Goal: Task Accomplishment & Management: Manage account settings

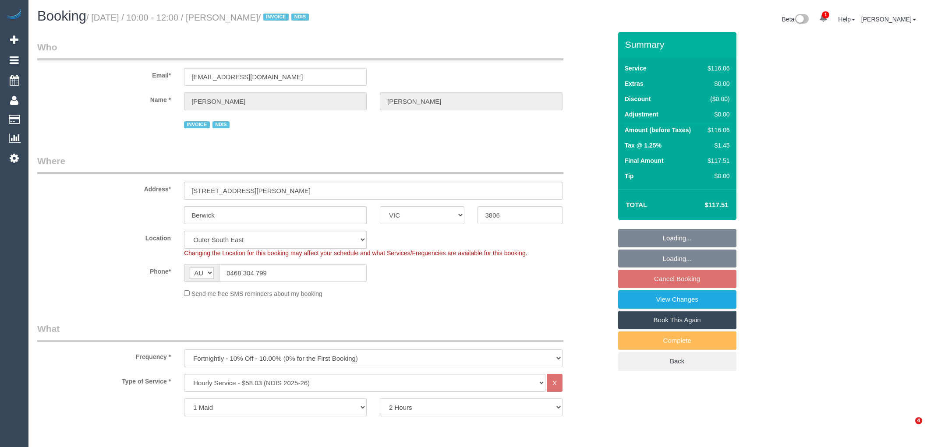
select select "VIC"
select select "string:check"
select select "number:30"
select select "number:14"
select select "number:18"
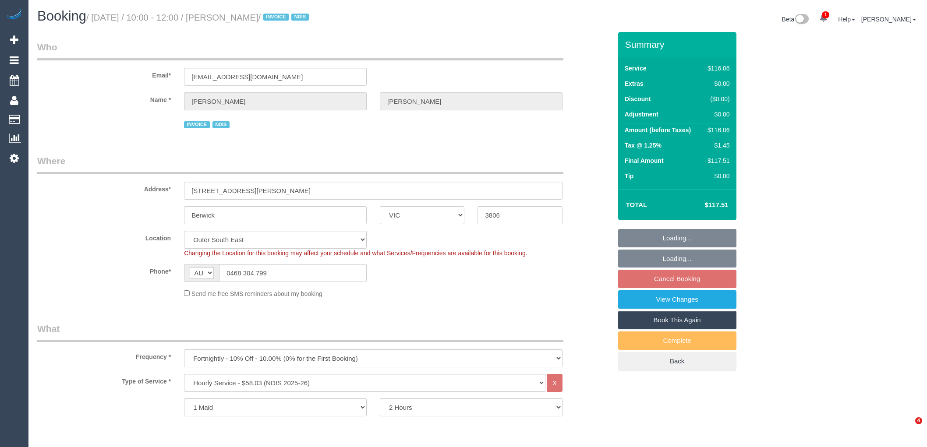
select select "number:24"
select select "number:34"
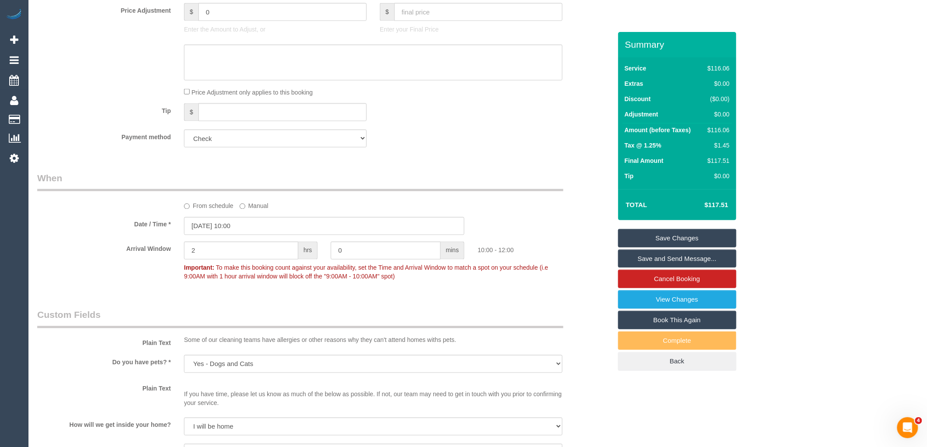
scroll to position [584, 0]
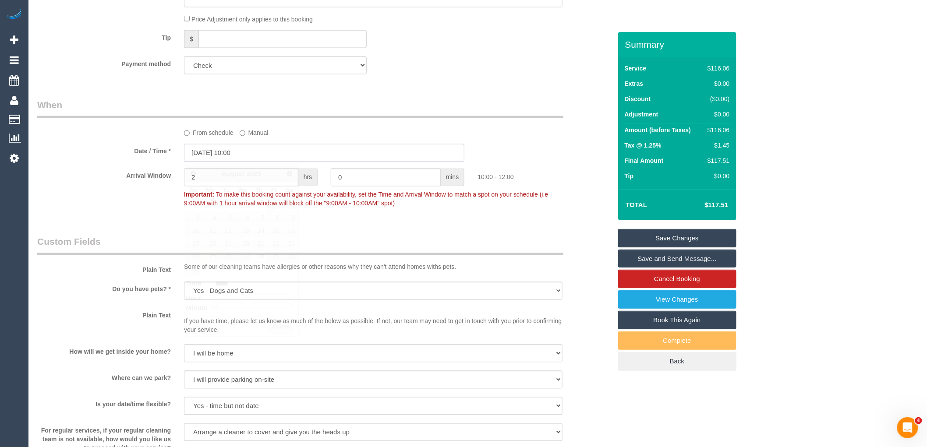
click at [272, 159] on input "28/08/2025 10:00" at bounding box center [324, 153] width 280 height 18
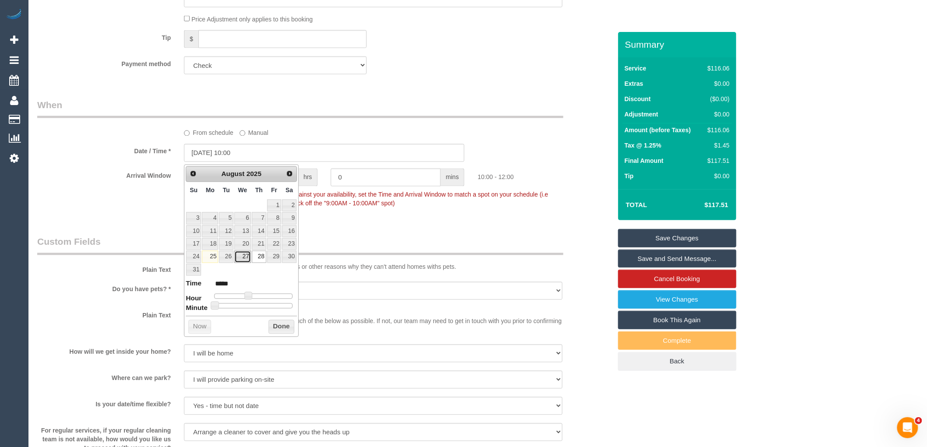
click at [246, 259] on link "27" at bounding box center [242, 257] width 17 height 12
type input "27/08/2025 10:00"
click at [383, 212] on div "Arrival Window 2 hrs 0 mins 10:00 - 12:00 Important: To make this booking count…" at bounding box center [325, 190] width 588 height 43
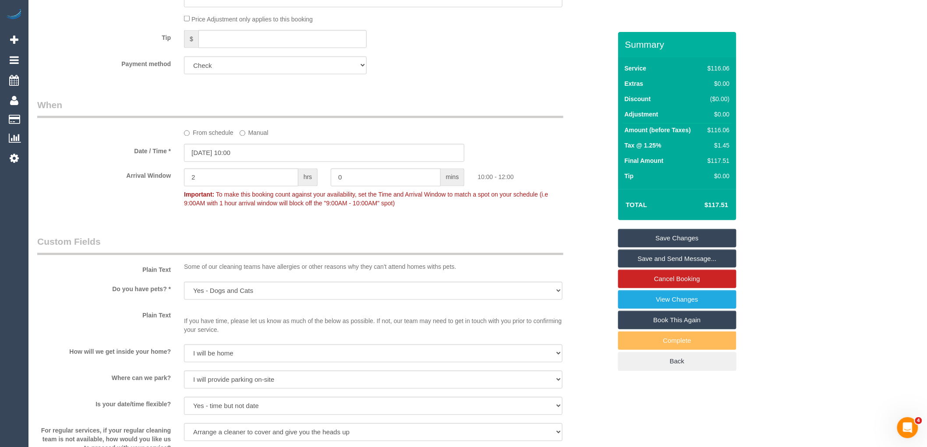
click at [213, 130] on label "From schedule" at bounding box center [209, 132] width 50 height 12
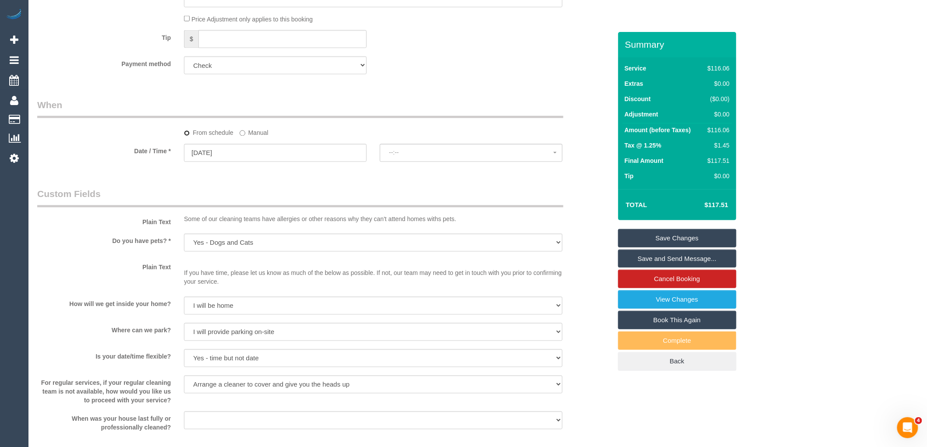
select select "spot13"
click at [453, 153] on span "No spots available" at bounding box center [471, 152] width 164 height 7
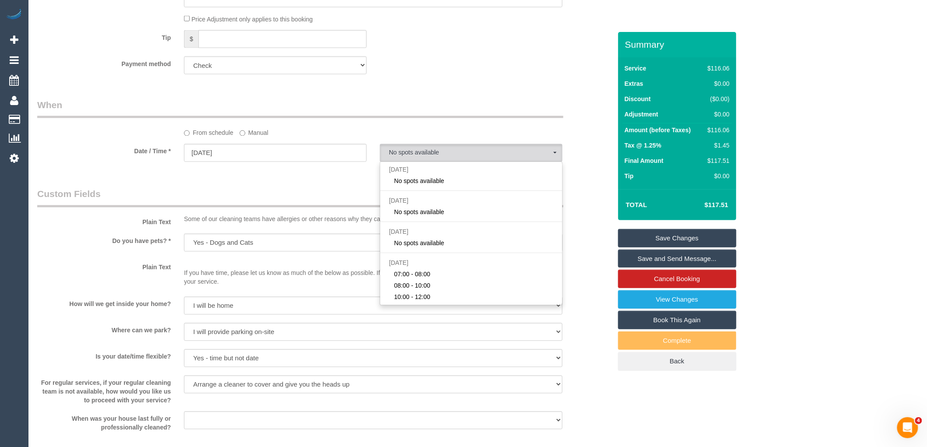
click at [438, 85] on div "Who Email* lindakay.2775@gmail.com Name * Linda Kovacevic INVOICE NDIS Where Ad…" at bounding box center [325, 200] width 588 height 1504
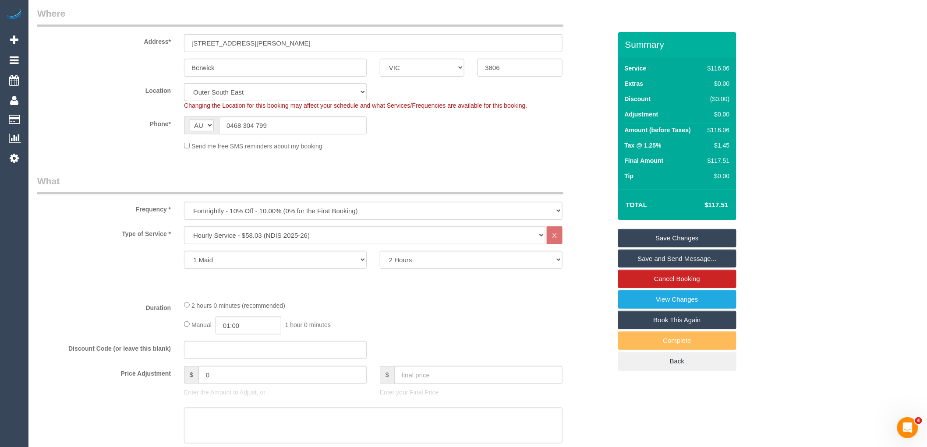
scroll to position [243, 0]
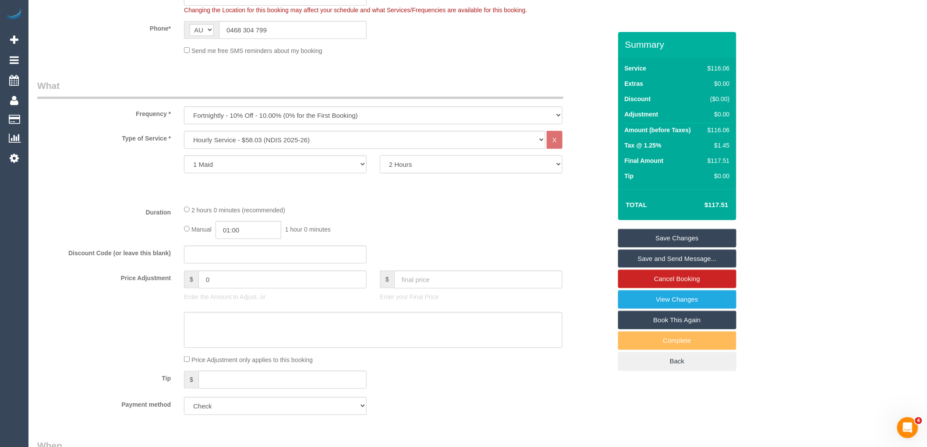
click at [441, 171] on select "2 Hours 2.5 Hours 3 Hours 3.5 Hours 4 Hours 4.5 Hours 5 Hours 5.5 Hours 6 Hours…" at bounding box center [471, 165] width 183 height 18
select select "180"
click at [380, 156] on select "2 Hours 2.5 Hours 3 Hours 3.5 Hours 4 Hours 4.5 Hours 5 Hours 5.5 Hours 6 Hours…" at bounding box center [471, 165] width 183 height 18
click at [405, 203] on fieldset "What Frequency * One Time Cleaning Weekly - 10% Off - 10.00% (0% for the First …" at bounding box center [324, 250] width 575 height 343
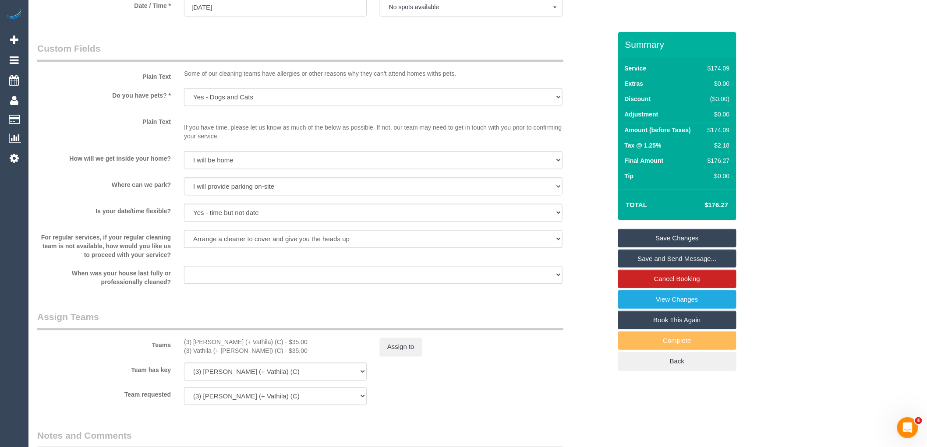
scroll to position [536, 0]
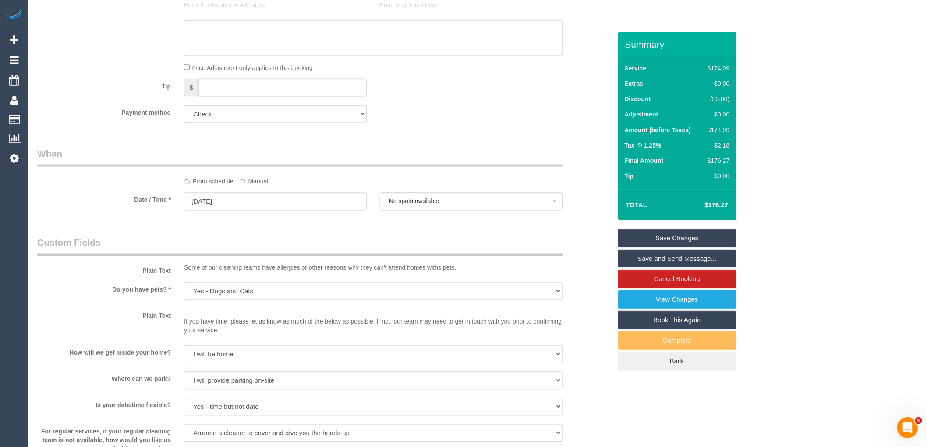
click at [257, 182] on label "Manual" at bounding box center [254, 180] width 29 height 12
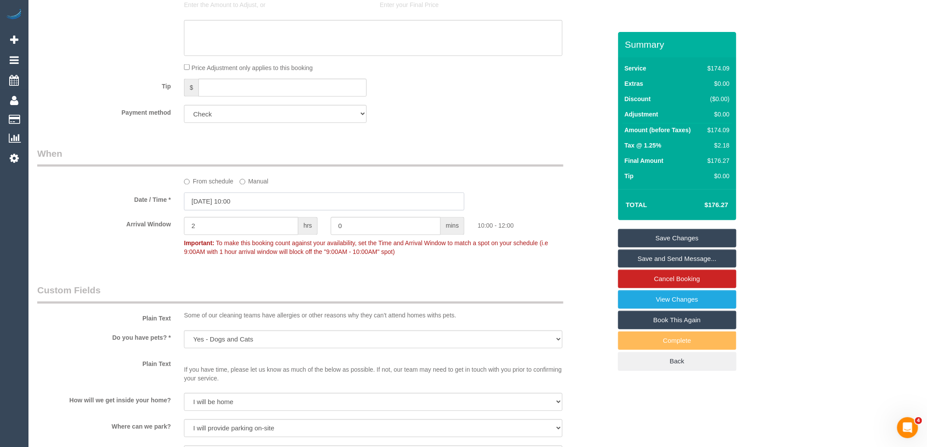
click at [291, 209] on input "27/08/2025 10:00" at bounding box center [324, 202] width 280 height 18
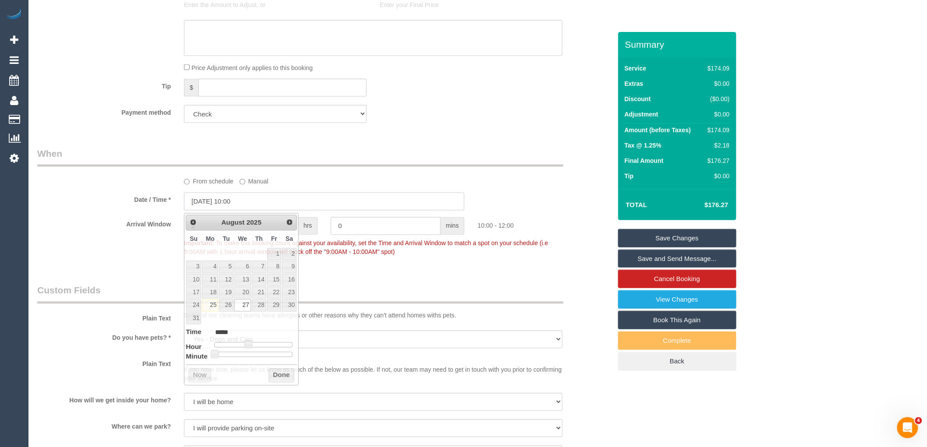
type input "27/08/2025 08:00"
type input "27/08/2025 09:00"
type input "*****"
type input "27/08/2025 10:00"
type input "*****"
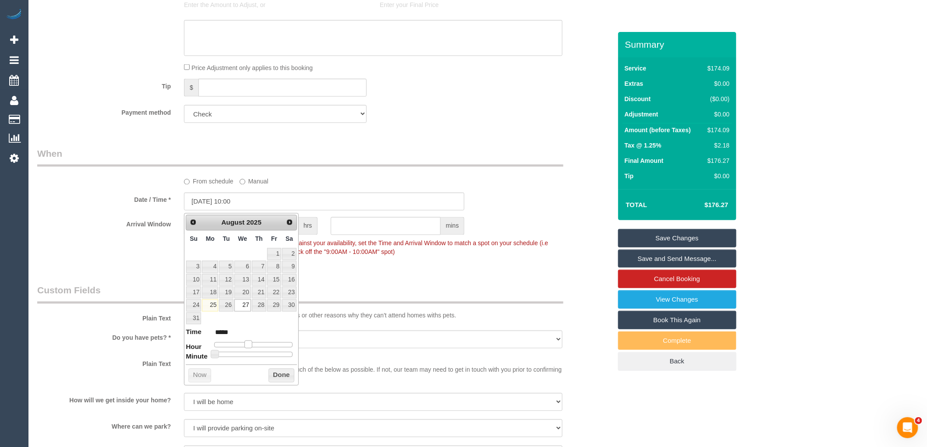
type input "27/08/2025 11:00"
type input "*****"
type input "27/08/2025 12:00"
type input "*****"
drag, startPoint x: 239, startPoint y: 345, endPoint x: 253, endPoint y: 347, distance: 14.1
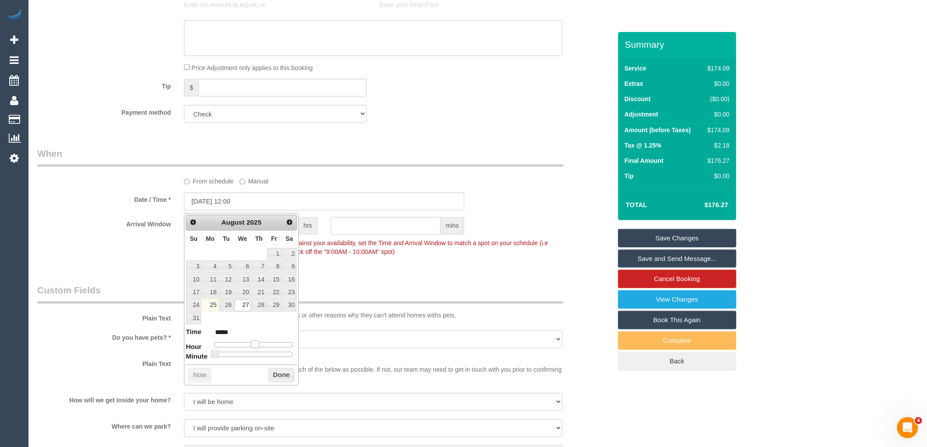
click at [253, 347] on span at bounding box center [255, 345] width 8 height 8
click at [282, 374] on button "Done" at bounding box center [282, 376] width 26 height 14
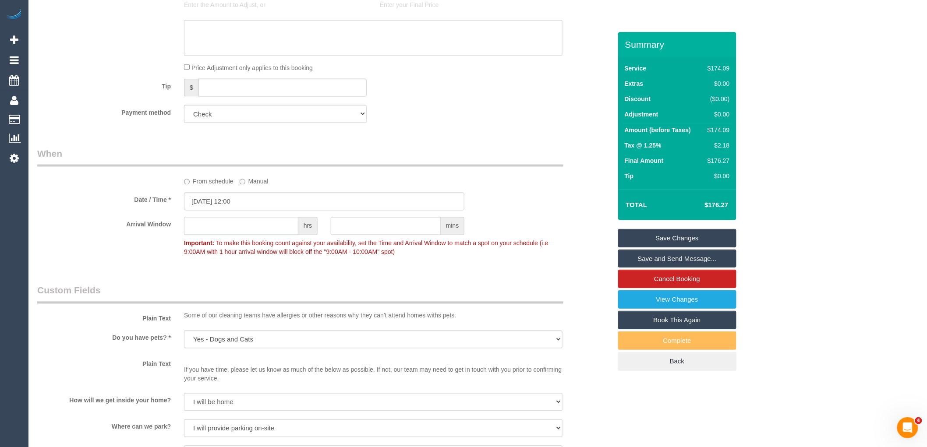
click at [266, 225] on input "text" at bounding box center [241, 226] width 114 height 18
type input "2"
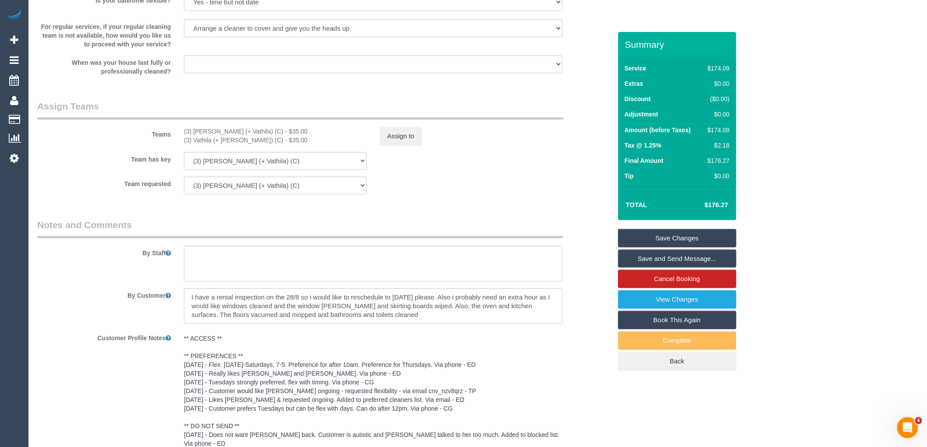
scroll to position [1160, 0]
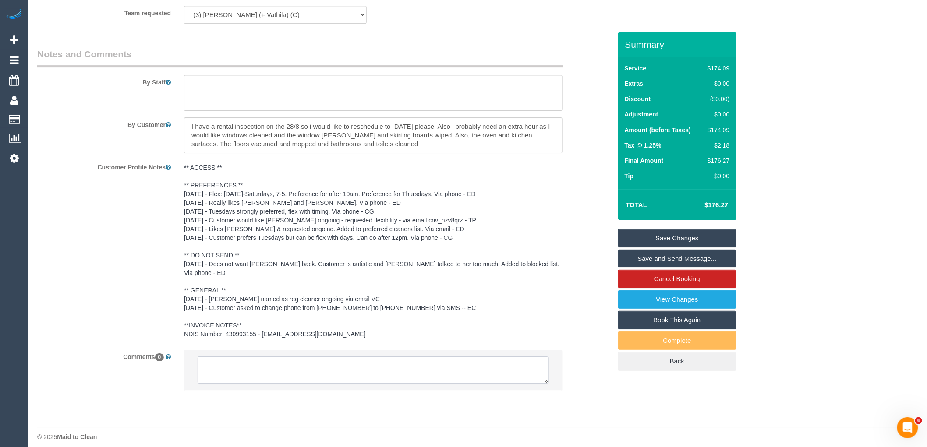
click at [312, 364] on textarea at bounding box center [373, 370] width 351 height 27
drag, startPoint x: 543, startPoint y: 374, endPoint x: 612, endPoint y: 466, distance: 115.1
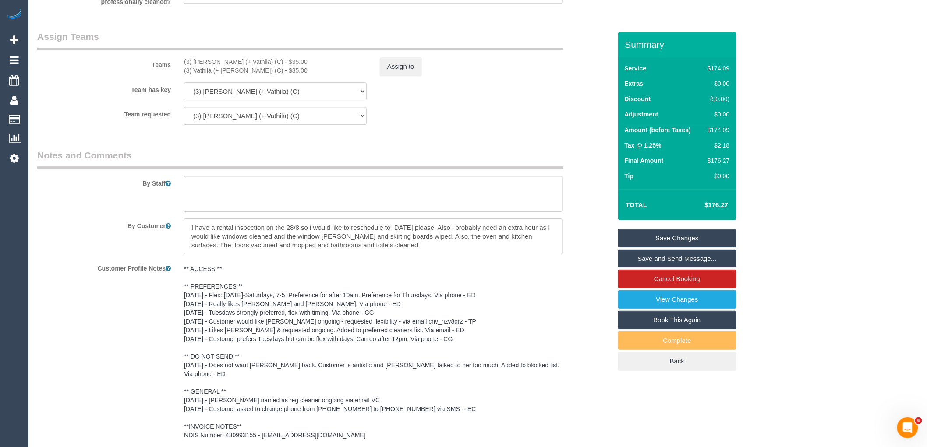
scroll to position [868, 0]
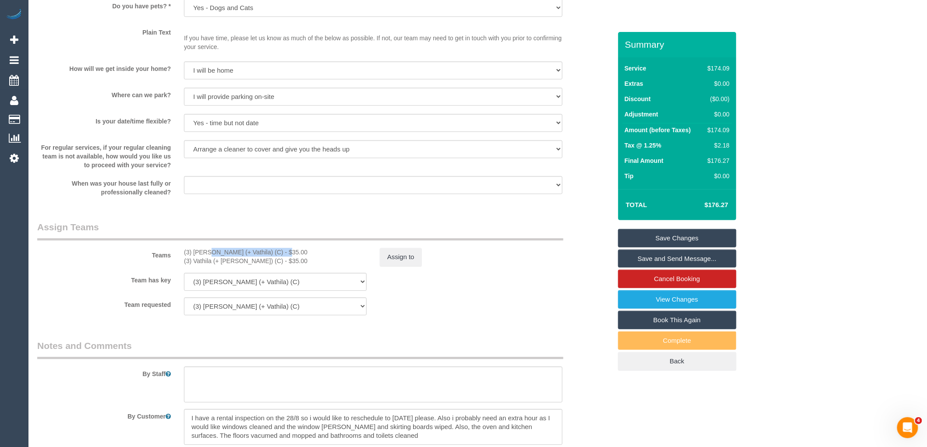
drag, startPoint x: 259, startPoint y: 255, endPoint x: 181, endPoint y: 253, distance: 77.6
click at [181, 253] on div "(3) Suchetha (+ Vathila) (C) - $35.00 (3) Vathila (+ Suchetha) (C) - $35.00" at bounding box center [275, 257] width 196 height 18
copy div "(3) [PERSON_NAME] (+ Vathila) (C)"
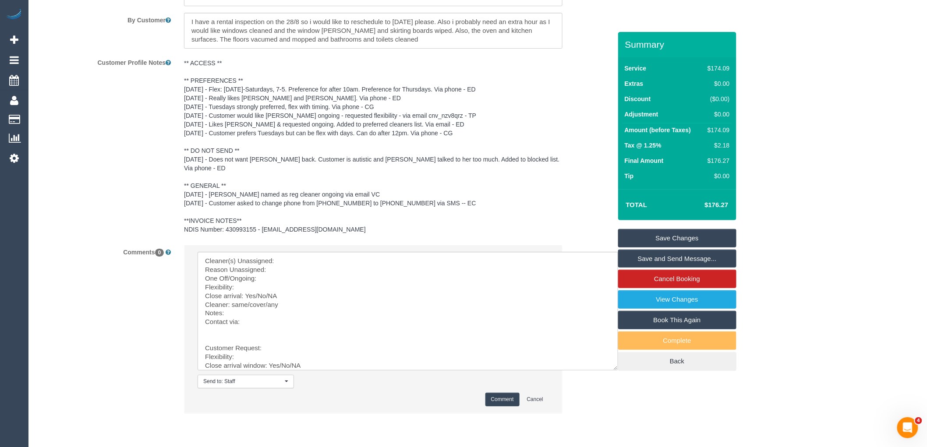
scroll to position [1287, 0]
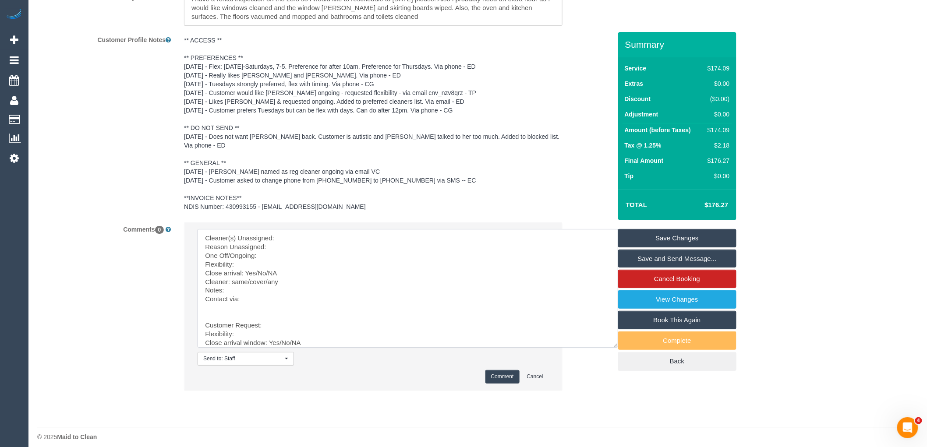
click at [304, 235] on textarea at bounding box center [408, 288] width 421 height 119
paste textarea "(3) [PERSON_NAME] (+ Vathila) (C)"
drag, startPoint x: 219, startPoint y: 299, endPoint x: 395, endPoint y: 466, distance: 242.1
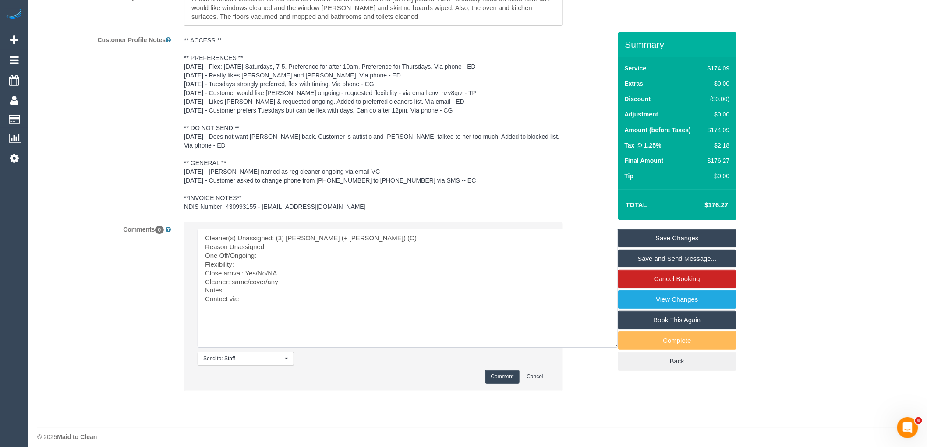
scroll to position [0, 0]
click at [287, 243] on textarea at bounding box center [408, 288] width 421 height 119
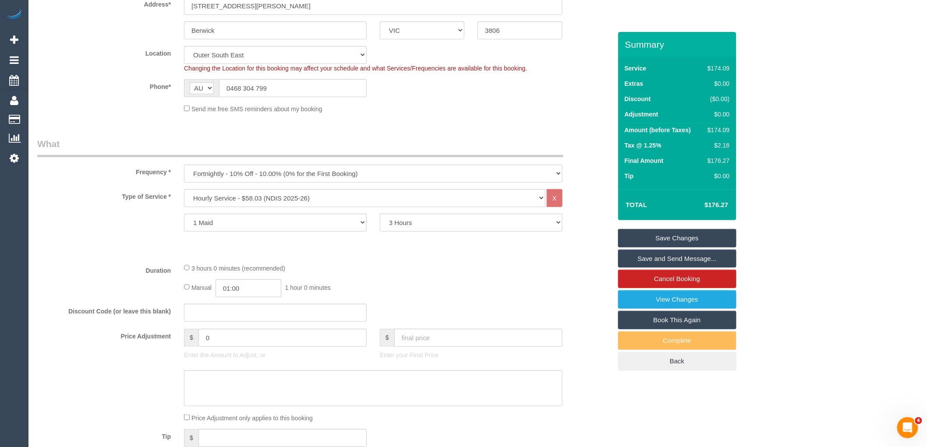
scroll to position [167, 0]
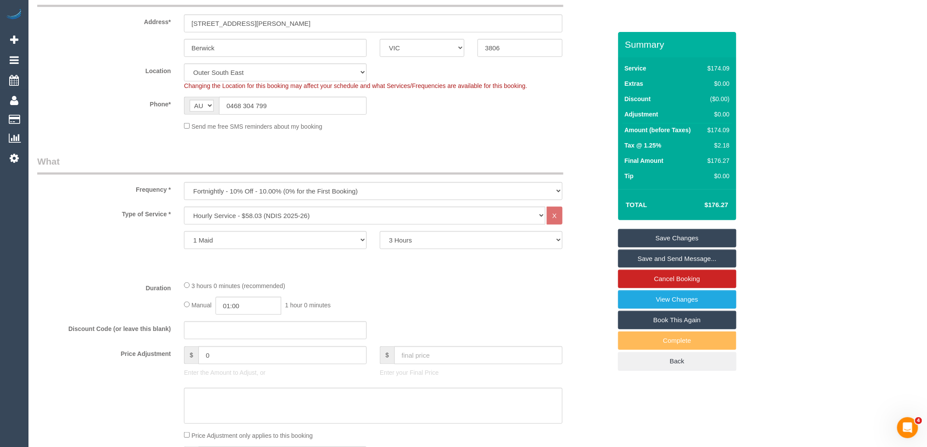
type textarea "Cleaner(s) Unassigned: (3) Suchetha (+ Vathila) (C) Reason Unassigned: One Off/…"
click at [434, 242] on select "2 Hours 2.5 Hours 3 Hours 3.5 Hours 4 Hours 4.5 Hours 5 Hours 5.5 Hours 6 Hours…" at bounding box center [471, 240] width 183 height 18
select select "120"
click at [380, 233] on select "2 Hours 2.5 Hours 3 Hours 3.5 Hours 4 Hours 4.5 Hours 5 Hours 5.5 Hours 6 Hours…" at bounding box center [471, 240] width 183 height 18
click at [414, 291] on div "3 hours 0 minutes (recommended)" at bounding box center [373, 286] width 379 height 10
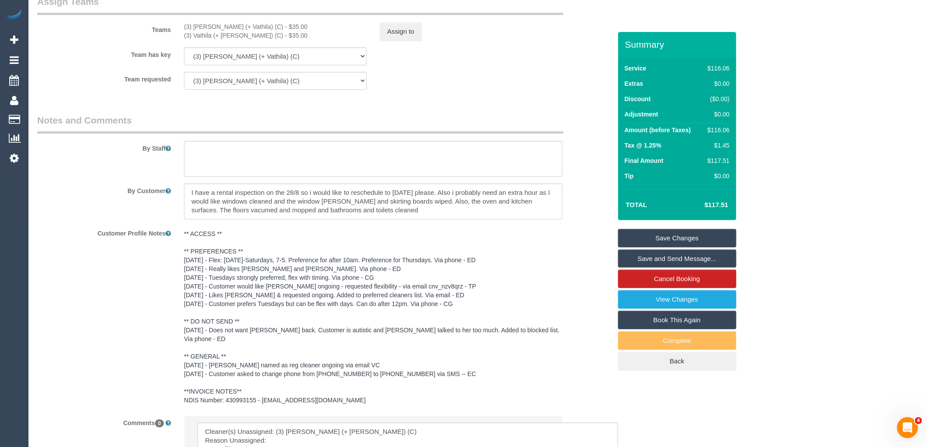
scroll to position [1239, 0]
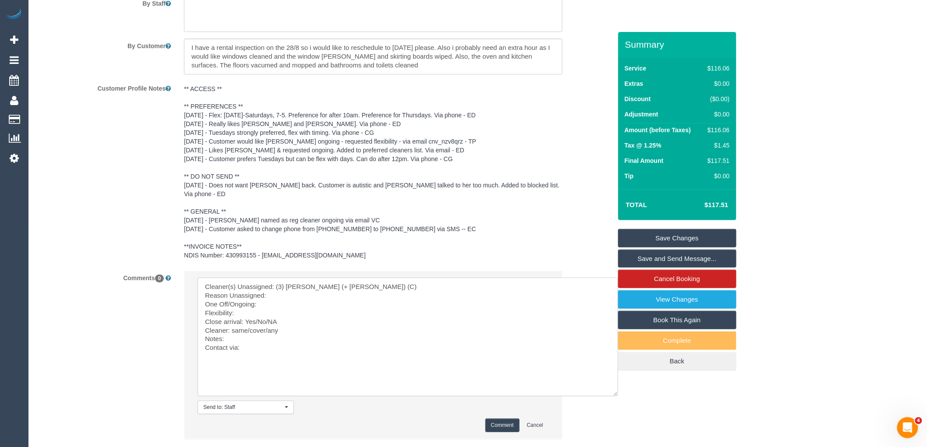
click at [296, 286] on textarea at bounding box center [408, 337] width 421 height 119
click at [285, 283] on textarea at bounding box center [408, 337] width 421 height 119
click at [282, 287] on textarea at bounding box center [408, 337] width 421 height 119
click at [269, 286] on textarea at bounding box center [408, 337] width 421 height 119
click at [261, 296] on textarea at bounding box center [408, 337] width 421 height 119
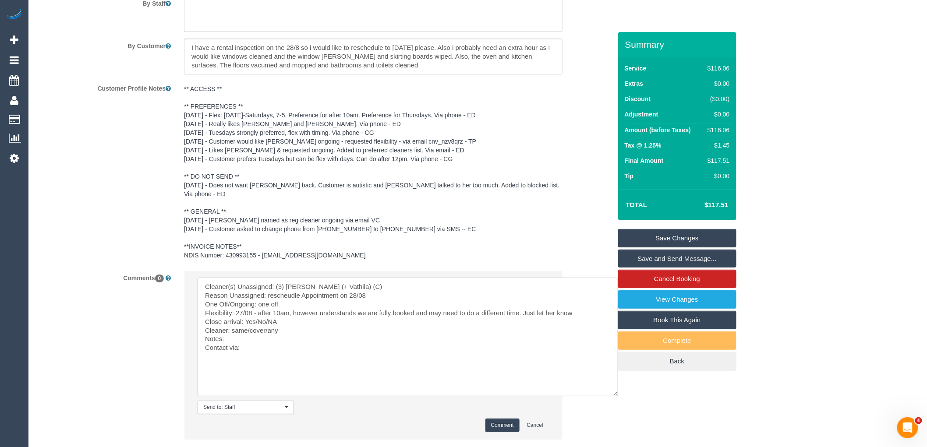
click at [256, 314] on textarea at bounding box center [408, 337] width 421 height 119
drag, startPoint x: 268, startPoint y: 322, endPoint x: 232, endPoint y: 322, distance: 35.9
click at [232, 322] on textarea at bounding box center [408, 337] width 421 height 119
click at [256, 341] on textarea at bounding box center [408, 337] width 421 height 119
type textarea "Cleaner(s) Unassigned: (3) Suchetha (+ Vathila) (C) Reason Unassigned: rescheud…"
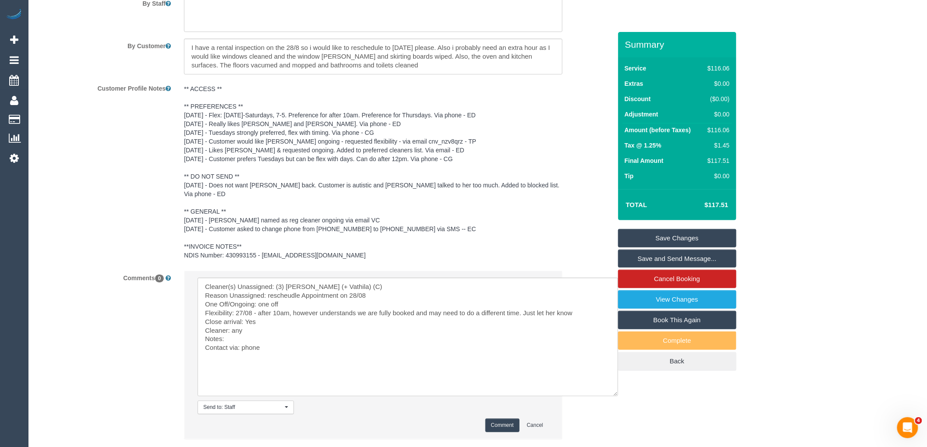
click at [505, 421] on button "Comment" at bounding box center [503, 426] width 34 height 14
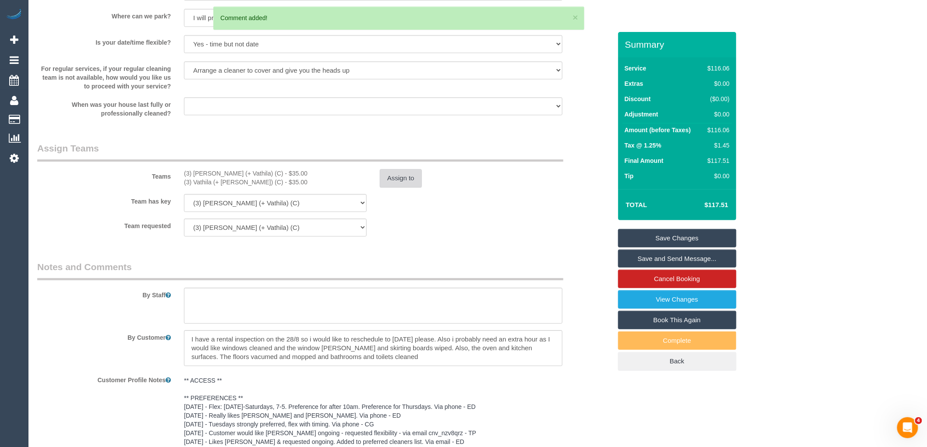
click at [410, 182] on button "Assign to" at bounding box center [401, 178] width 42 height 18
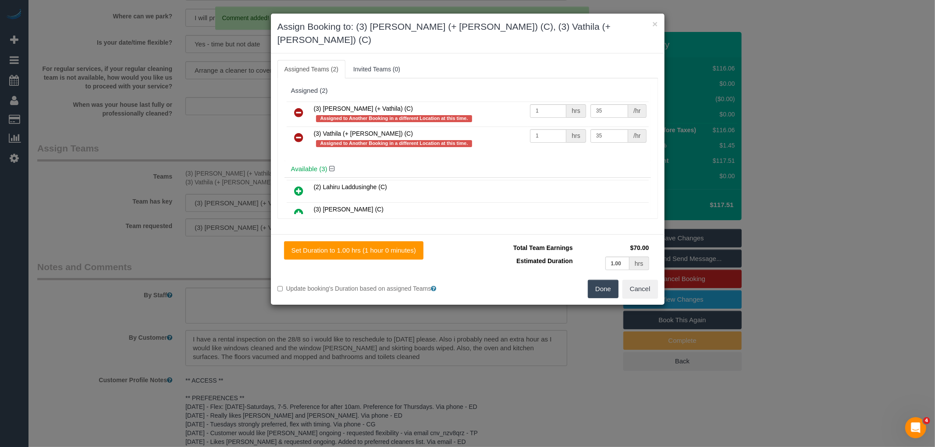
click at [301, 107] on icon at bounding box center [299, 112] width 9 height 11
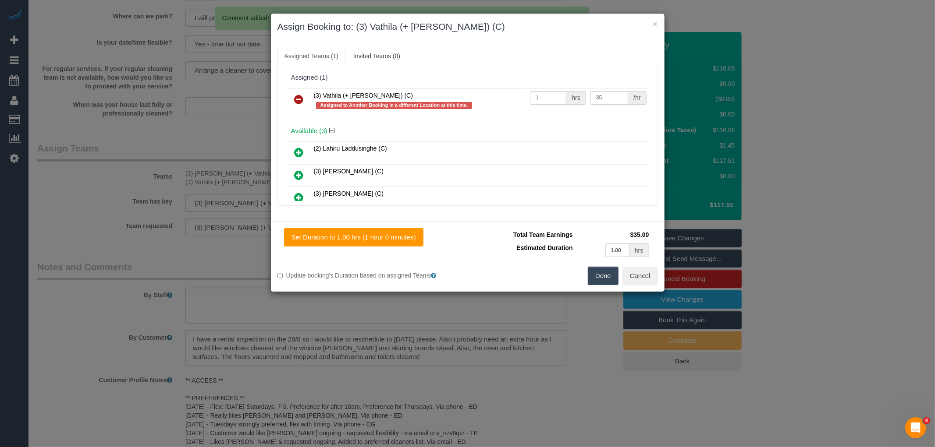
click at [301, 99] on icon at bounding box center [299, 99] width 9 height 11
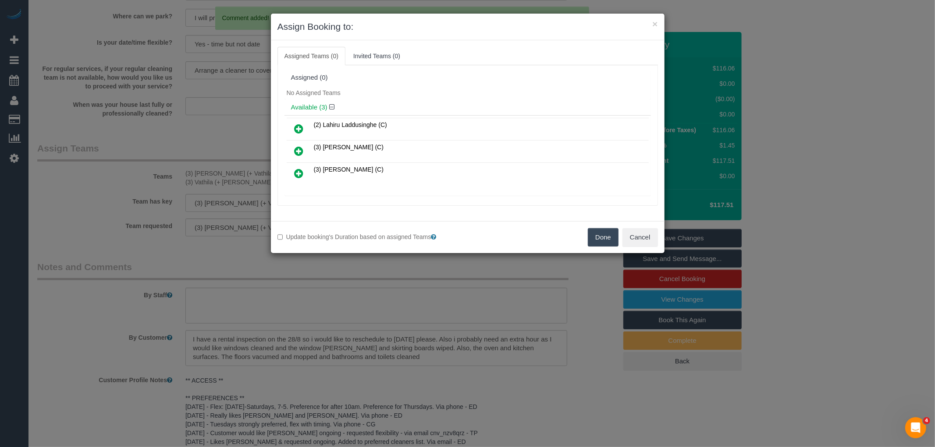
click at [602, 235] on button "Done" at bounding box center [603, 237] width 31 height 18
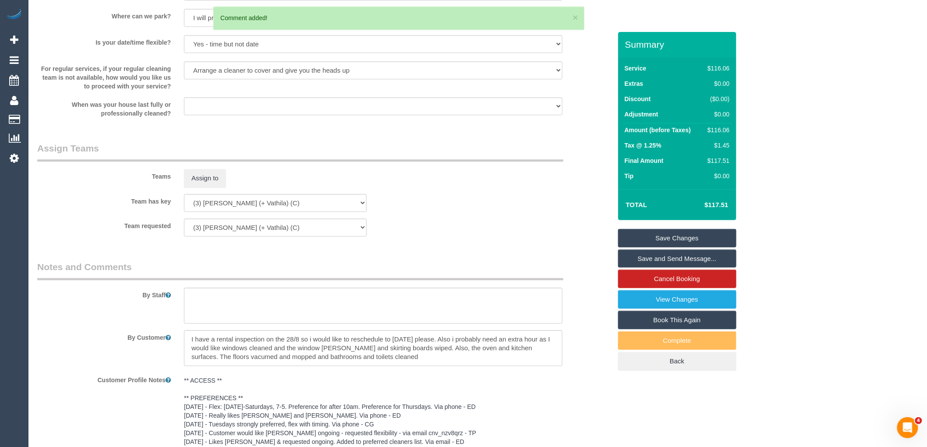
click at [682, 235] on link "Save Changes" at bounding box center [677, 238] width 118 height 18
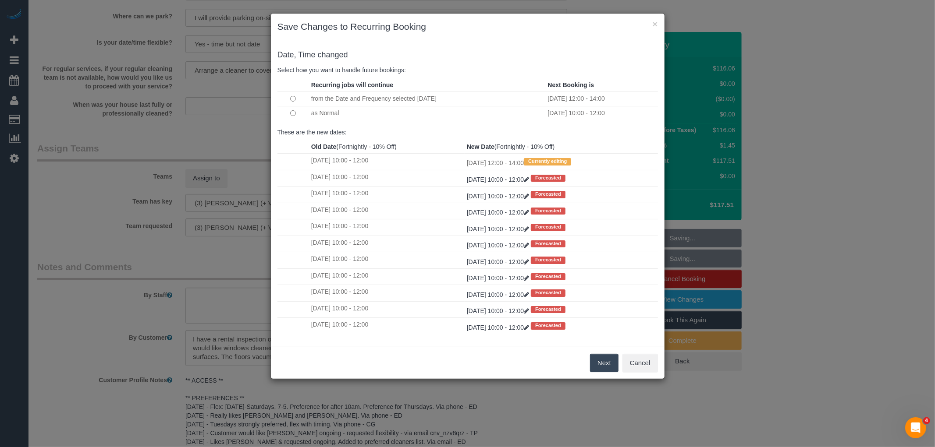
click at [617, 362] on button "Next" at bounding box center [604, 363] width 28 height 18
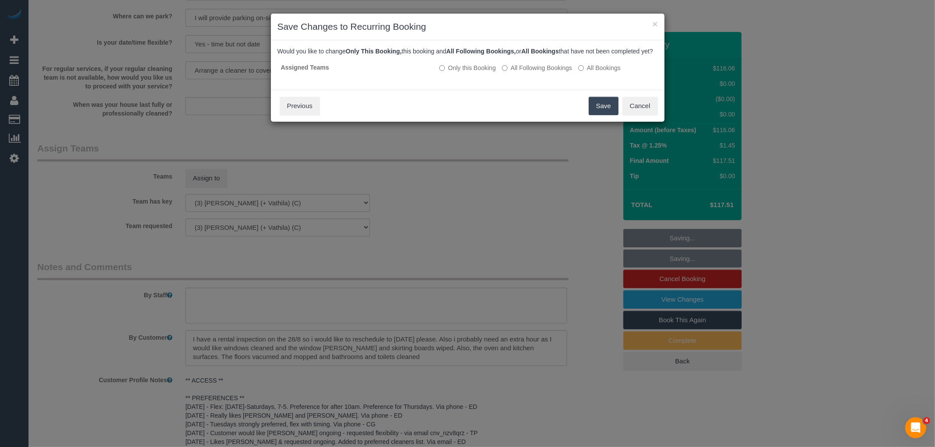
click at [608, 115] on button "Save" at bounding box center [604, 106] width 30 height 18
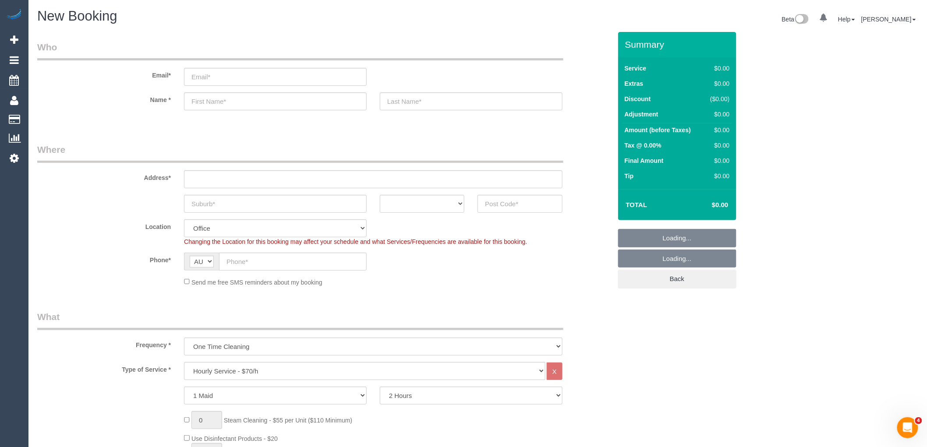
select select "object:5173"
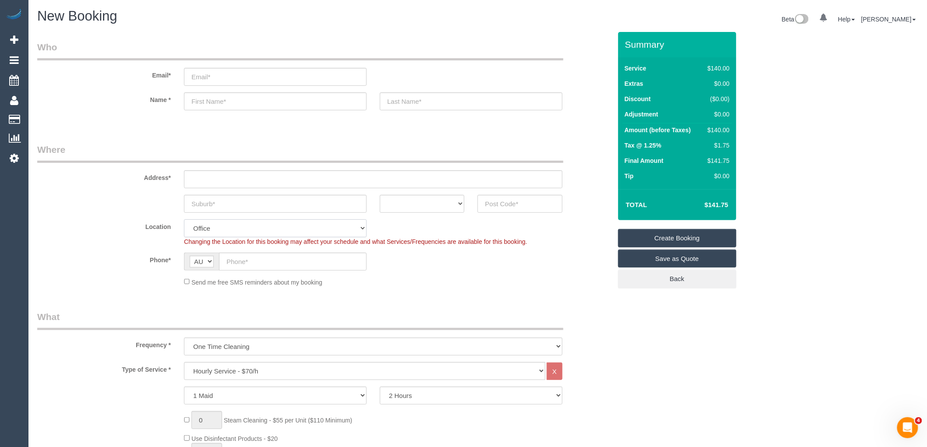
click at [234, 227] on select "Office City East (North) East (South) Inner East Inner North (East) Inner North…" at bounding box center [275, 229] width 183 height 18
select select "63"
click at [184, 220] on select "Office City East (North) East (South) Inner East Inner North (East) Inner North…" at bounding box center [275, 229] width 183 height 18
select select "object:5180"
click at [285, 231] on select "Office City East (North) East (South) Inner East Inner North (East) Inner North…" at bounding box center [275, 229] width 183 height 18
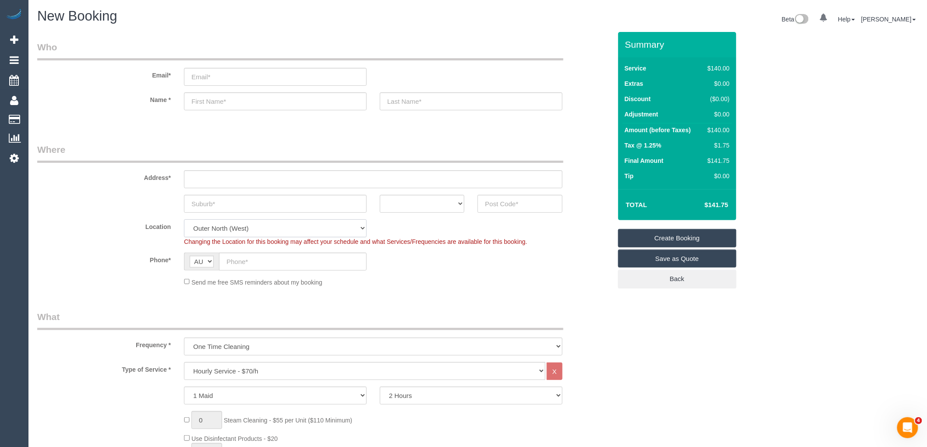
select select "52"
click at [184, 220] on select "Office City East (North) East (South) Inner East Inner North (East) Inner North…" at bounding box center [275, 229] width 183 height 18
select select "object:5550"
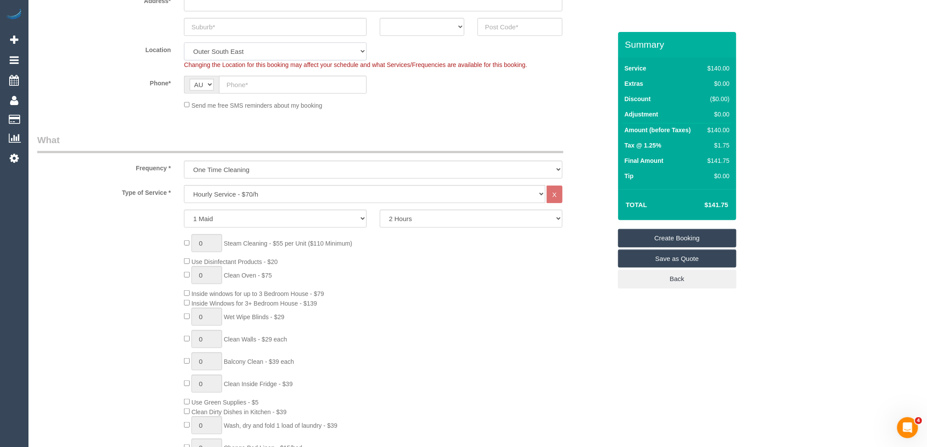
scroll to position [195, 0]
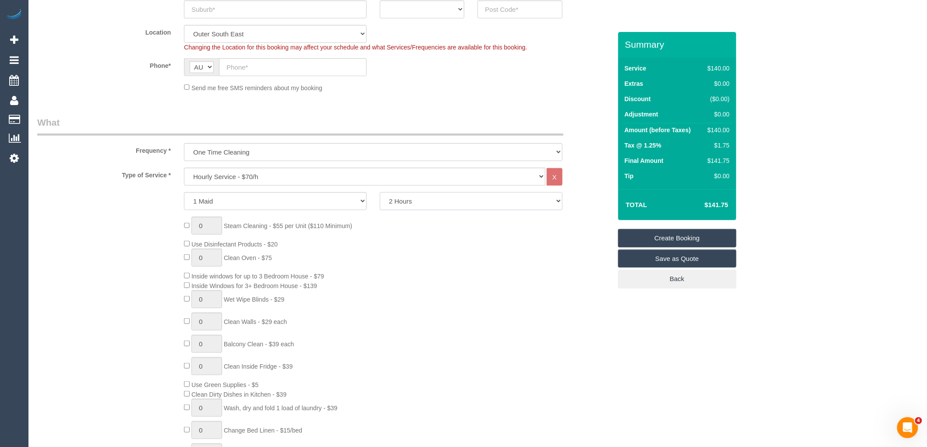
click at [437, 207] on select "2 Hours 2.5 Hours 3 Hours 3.5 Hours 4 Hours 4.5 Hours 5 Hours 5.5 Hours 6 Hours…" at bounding box center [471, 201] width 183 height 18
click at [442, 196] on select "2 Hours 2.5 Hours 3 Hours 3.5 Hours 4 Hours 4.5 Hours 5 Hours 5.5 Hours 6 Hours…" at bounding box center [471, 201] width 183 height 18
select select "180"
click at [380, 193] on select "2 Hours 2.5 Hours 3 Hours 3.5 Hours 4 Hours 4.5 Hours 5 Hours 5.5 Hours 6 Hours…" at bounding box center [471, 201] width 183 height 18
click at [414, 242] on div "0 Steam Cleaning - $55 per Unit ($110 Minimum) Use Disinfectant Products - $20 …" at bounding box center [397, 346] width 440 height 259
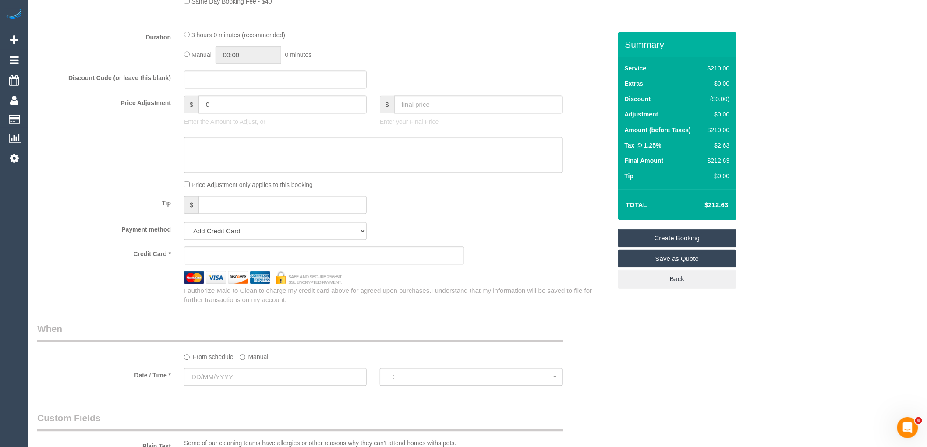
scroll to position [681, 0]
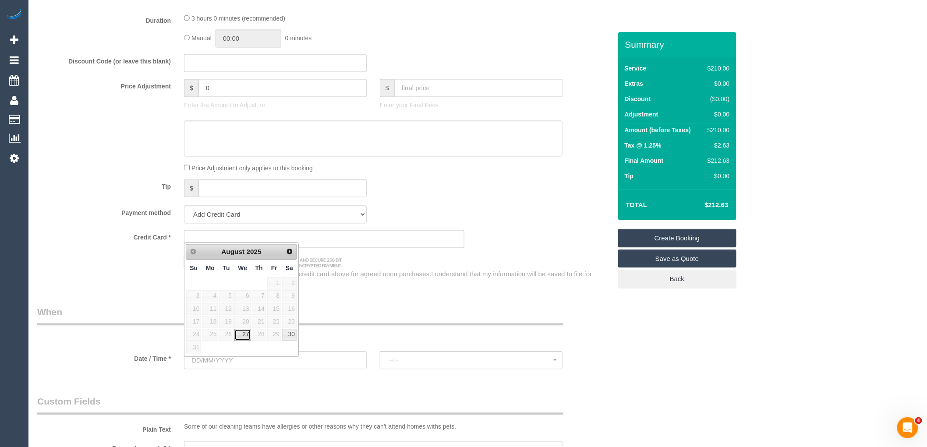
click at [249, 335] on link "27" at bounding box center [242, 336] width 17 height 12
type input "27/08/2025"
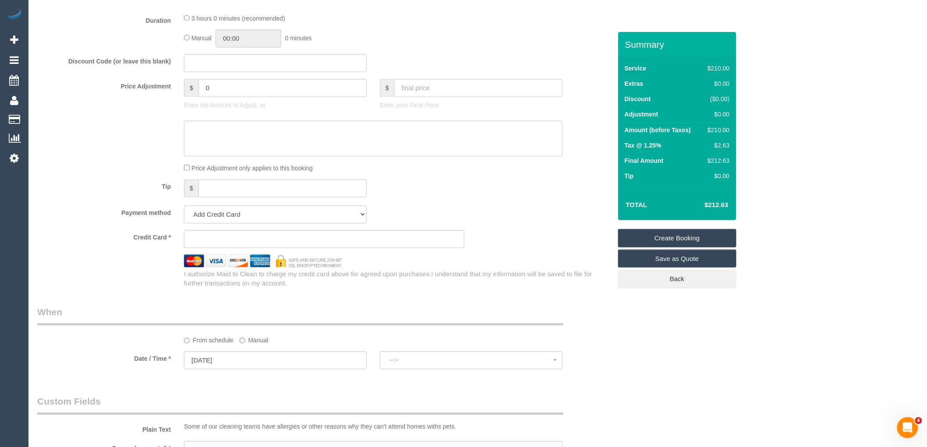
scroll to position [779, 0]
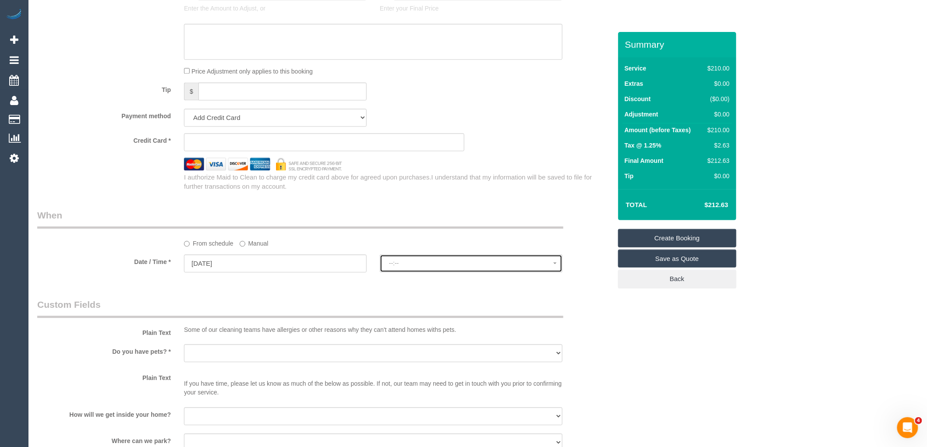
click at [456, 265] on button "--:--" at bounding box center [471, 264] width 183 height 18
select select "spot22"
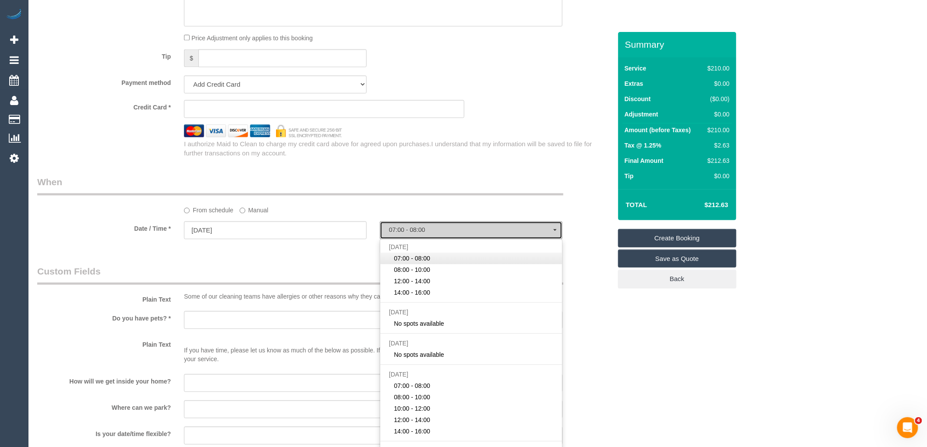
scroll to position [827, 0]
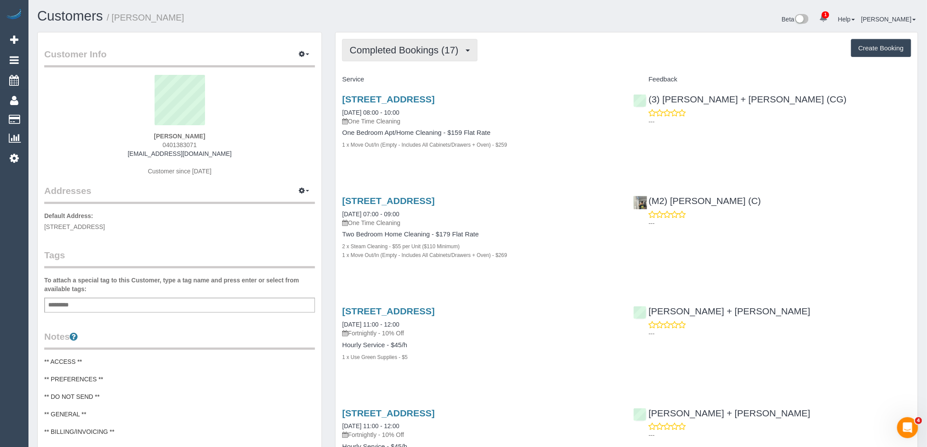
click at [439, 55] on span "Completed Bookings (17)" at bounding box center [406, 50] width 113 height 11
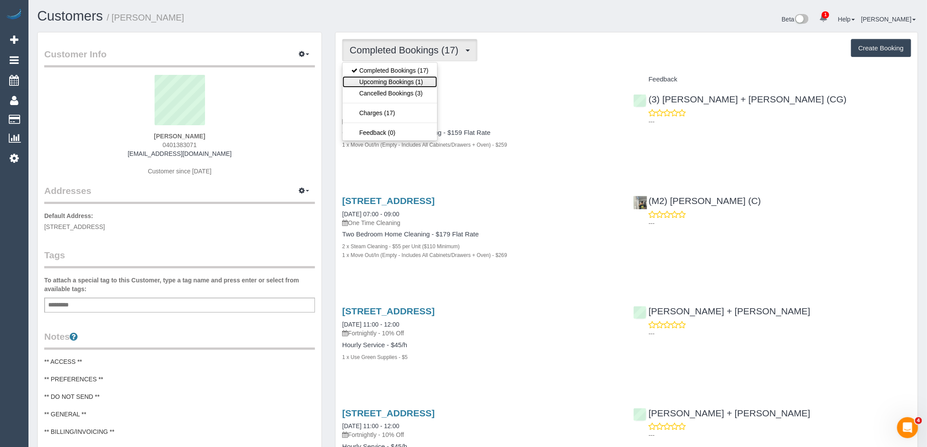
click at [429, 82] on link "Upcoming Bookings (1)" at bounding box center [390, 81] width 95 height 11
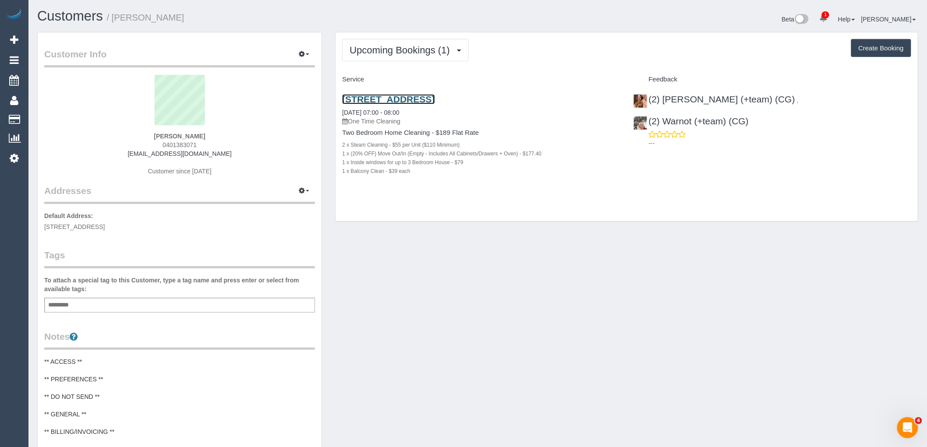
click at [401, 96] on link "2l Newcastle Street, Thornbury, VIC 3071" at bounding box center [388, 99] width 92 height 10
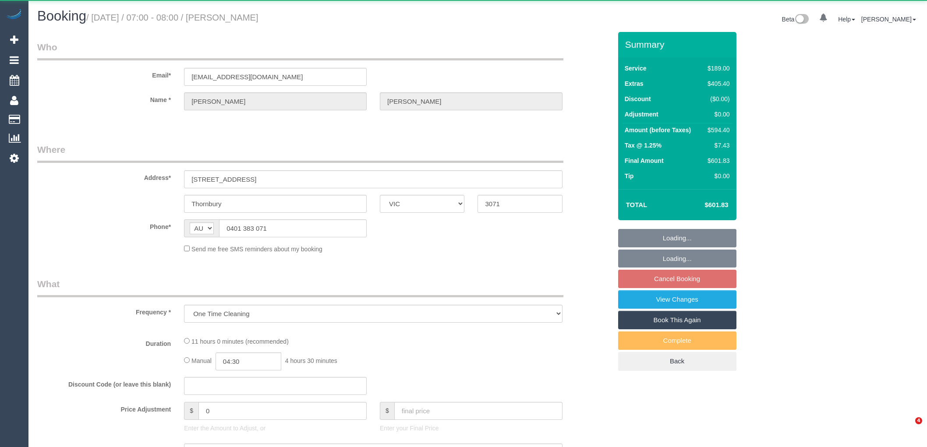
select select "VIC"
select select "string:stripe-pm_1RuOoC2GScqysDRVg7DLXJ7y"
select select "number:28"
select select "number:15"
select select "number:19"
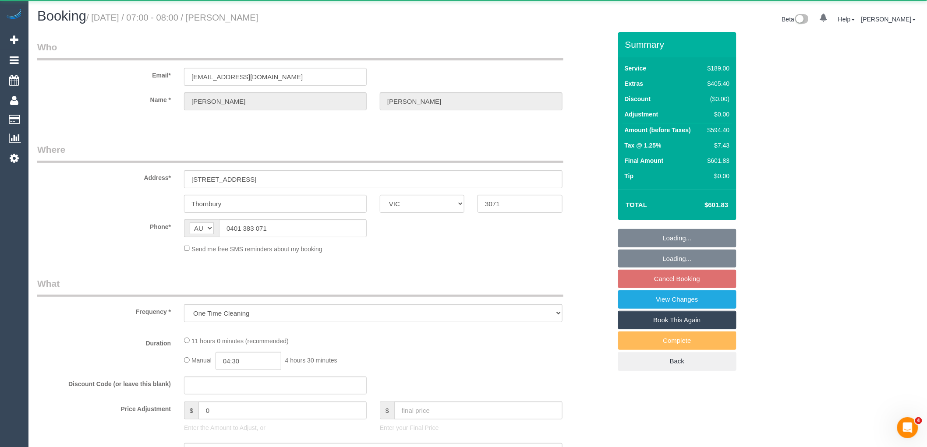
select select "number:36"
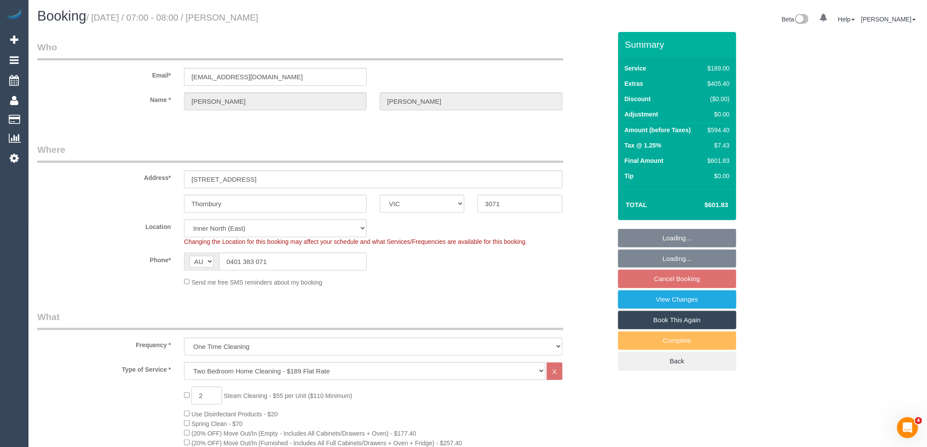
select select "object:1501"
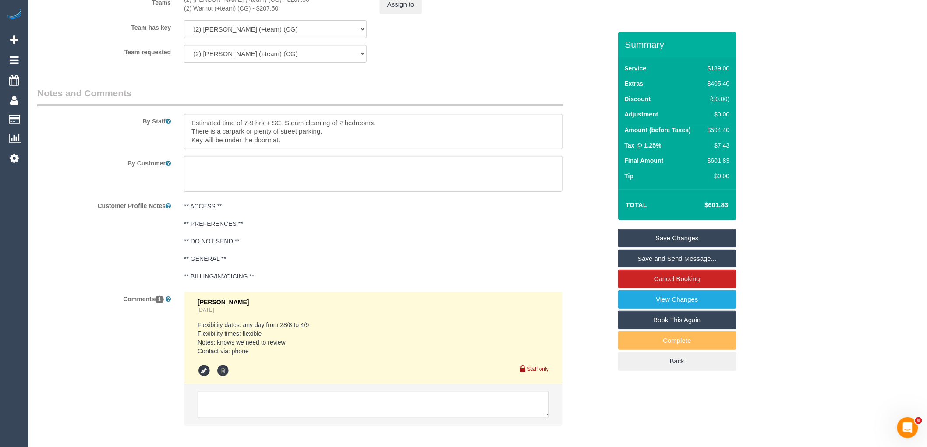
scroll to position [1442, 0]
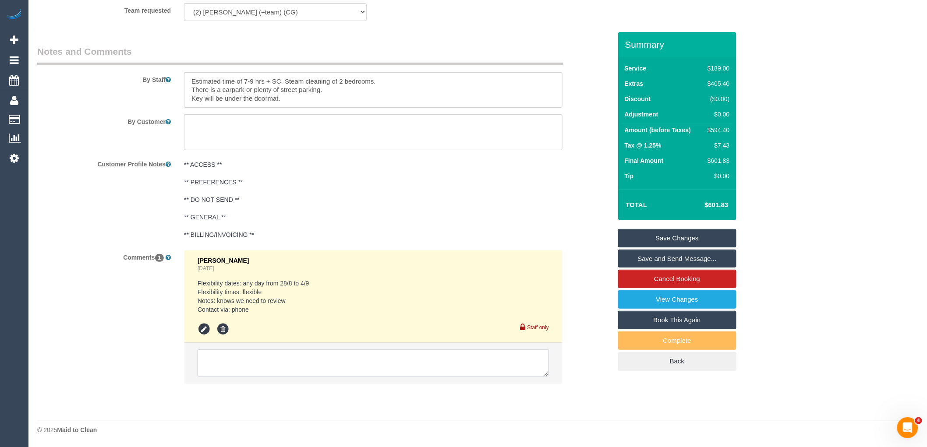
click at [294, 365] on textarea at bounding box center [373, 363] width 351 height 27
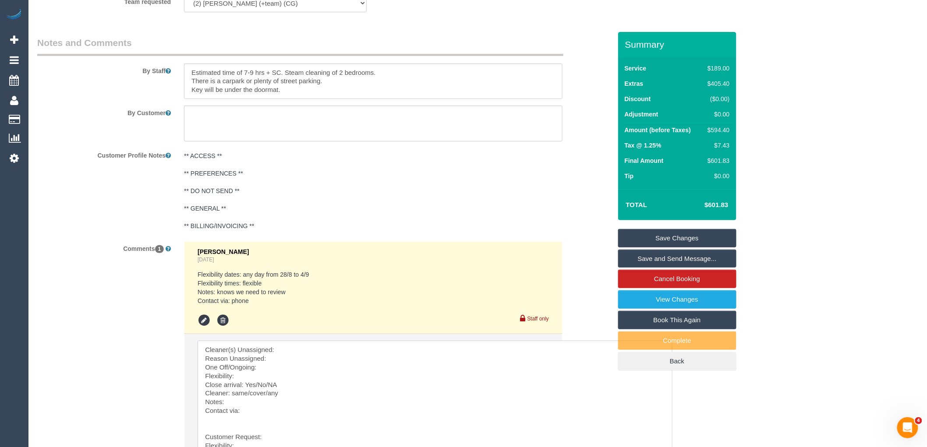
drag, startPoint x: 545, startPoint y: 373, endPoint x: 343, endPoint y: 224, distance: 250.7
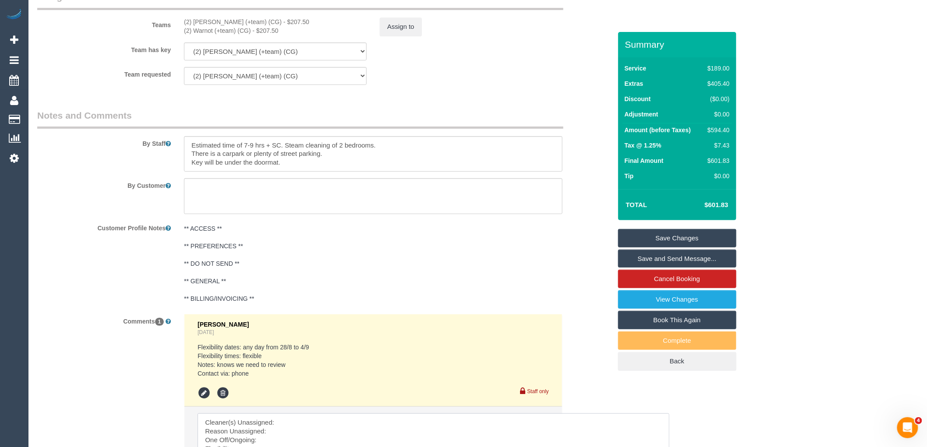
scroll to position [1295, 0]
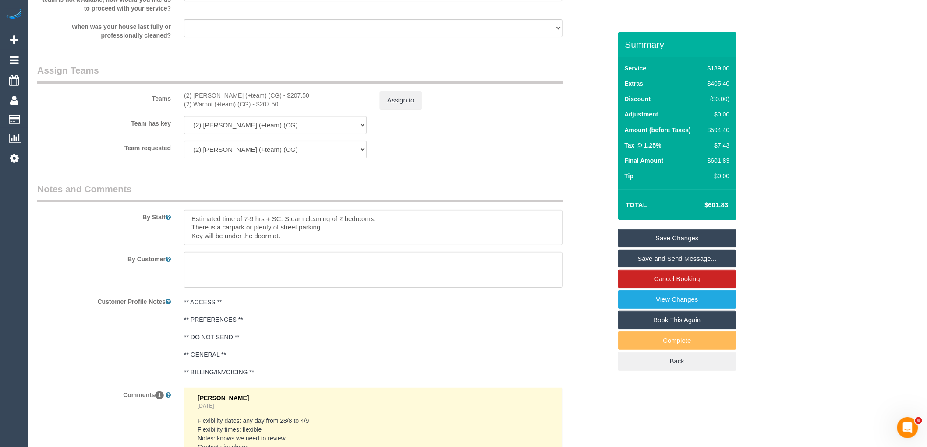
drag, startPoint x: 248, startPoint y: 103, endPoint x: 164, endPoint y: 102, distance: 84.1
click at [164, 102] on div "Teams (2) Maria (+team) (CG) - $207.50 (2) Warnot (+team) (CG) - $207.50 Assign…" at bounding box center [325, 87] width 588 height 46
click at [251, 100] on div "(2) Maria (+team) (CG) - $207.50" at bounding box center [275, 95] width 183 height 9
drag, startPoint x: 248, startPoint y: 102, endPoint x: 183, endPoint y: 103, distance: 64.9
click at [183, 103] on div "(2) Maria (+team) (CG) - $207.50 (2) Warnot (+team) (CG) - $207.50" at bounding box center [275, 100] width 196 height 18
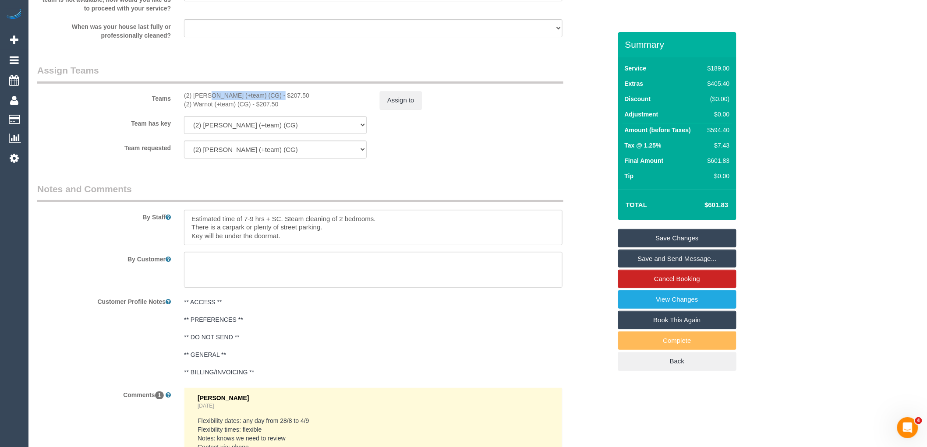
copy div "(2) [PERSON_NAME] (+team) (CG)"
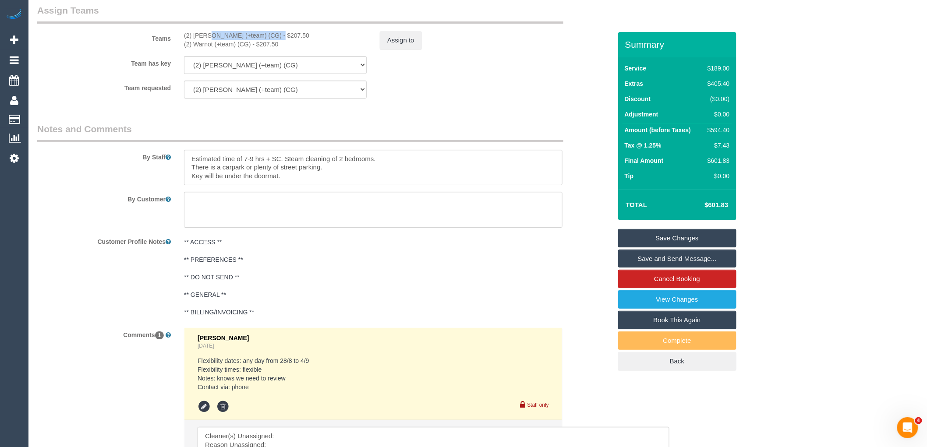
scroll to position [1491, 0]
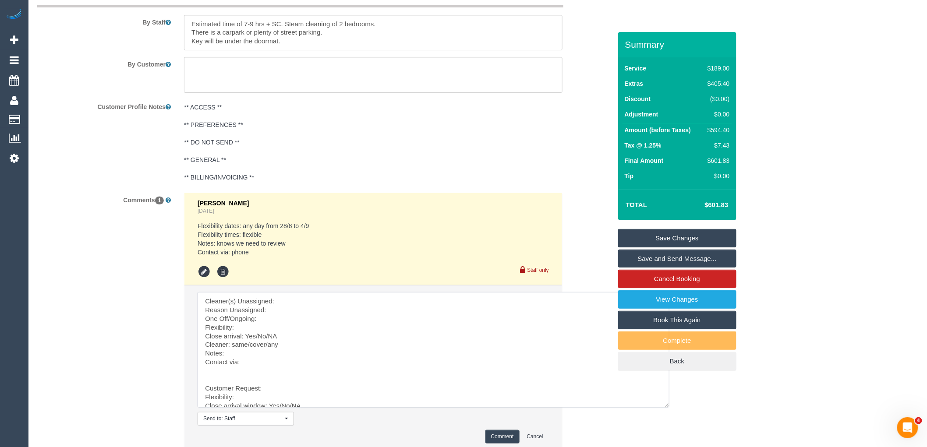
click at [309, 303] on textarea at bounding box center [434, 350] width 472 height 116
paste textarea "(2) [PERSON_NAME] (+team) (CG)"
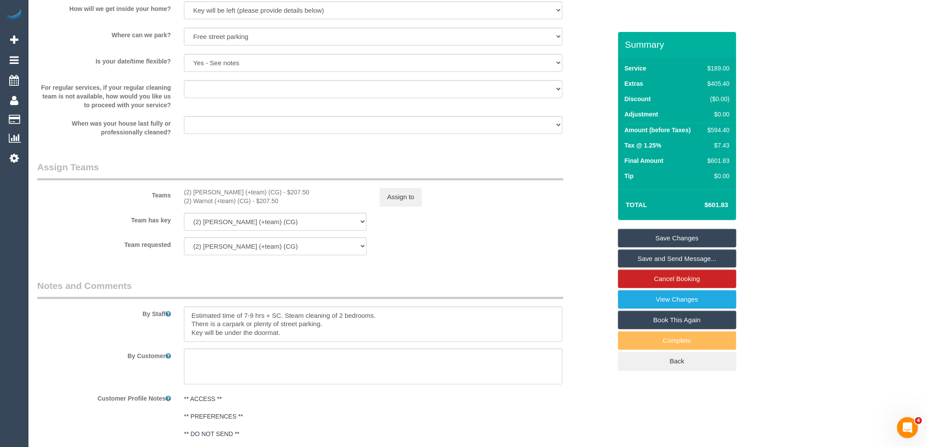
scroll to position [1198, 0]
drag, startPoint x: 251, startPoint y: 209, endPoint x: 174, endPoint y: 209, distance: 77.6
click at [174, 207] on div "Teams (2) Maria (+team) (CG) - $207.50 (2) Warnot (+team) (CG) - $207.50 Assign…" at bounding box center [325, 184] width 588 height 46
click at [238, 206] on div "(2) Warnot (+team) (CG) - $207.50" at bounding box center [275, 201] width 183 height 9
drag, startPoint x: 251, startPoint y: 208, endPoint x: 179, endPoint y: 209, distance: 72.3
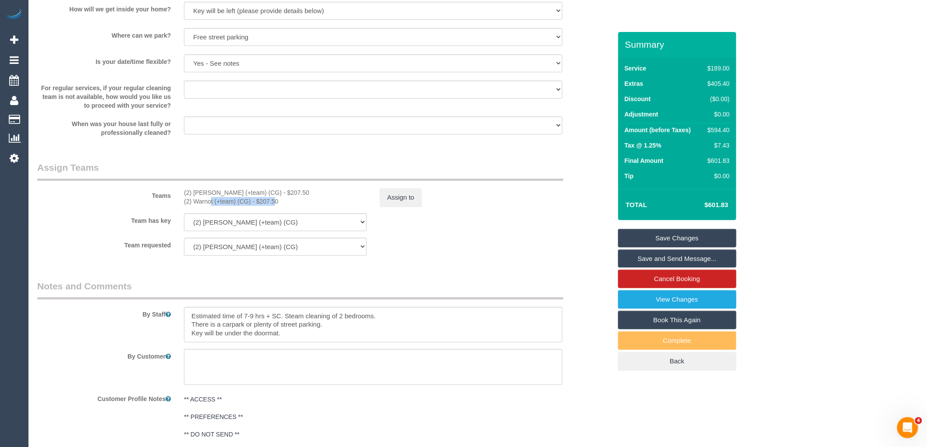
click at [179, 206] on div "(2) Maria (+team) (CG) - $207.50 (2) Warnot (+team) (CG) - $207.50" at bounding box center [275, 197] width 196 height 18
copy div "(2) Warnot (+team) (CG)"
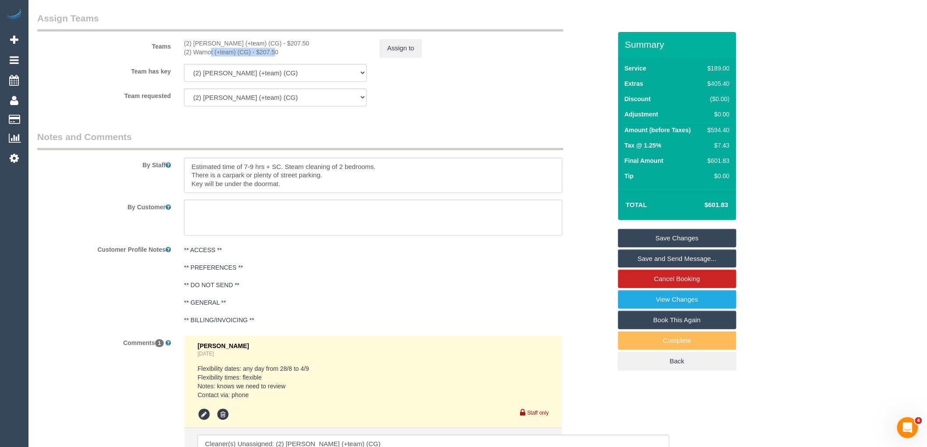
scroll to position [1491, 0]
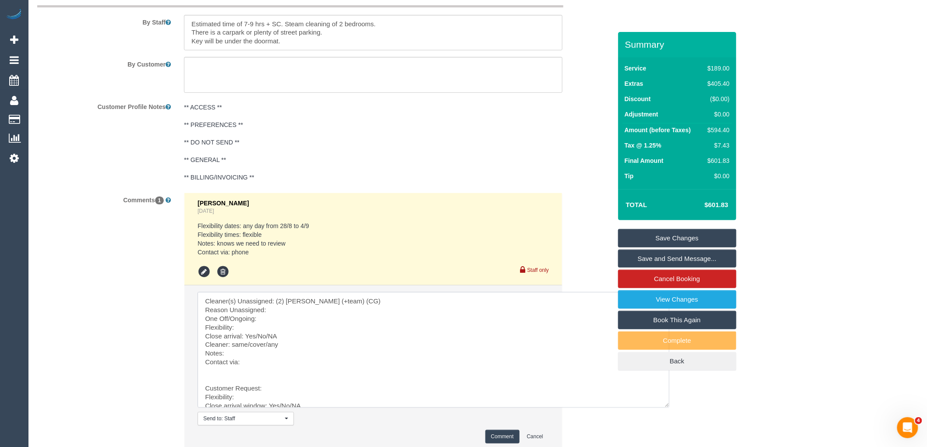
click at [400, 318] on textarea at bounding box center [434, 350] width 472 height 116
click at [401, 312] on textarea at bounding box center [434, 350] width 472 height 116
paste textarea "(2) Warnot (+team) (CG)"
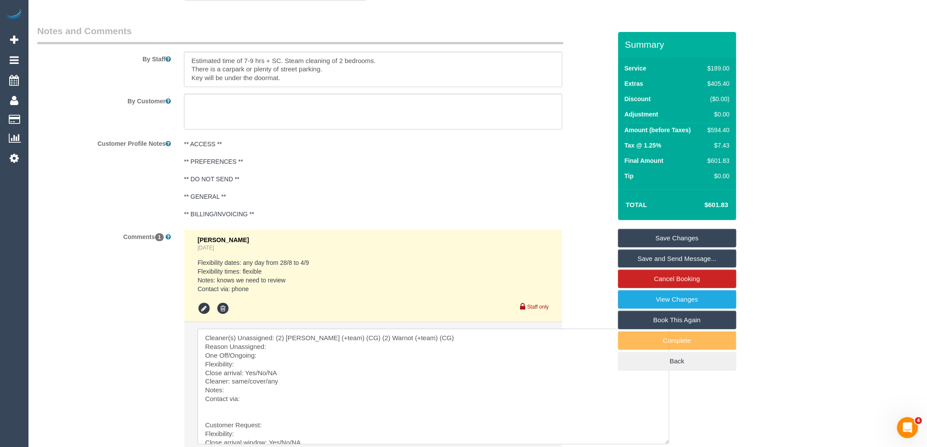
scroll to position [1393, 0]
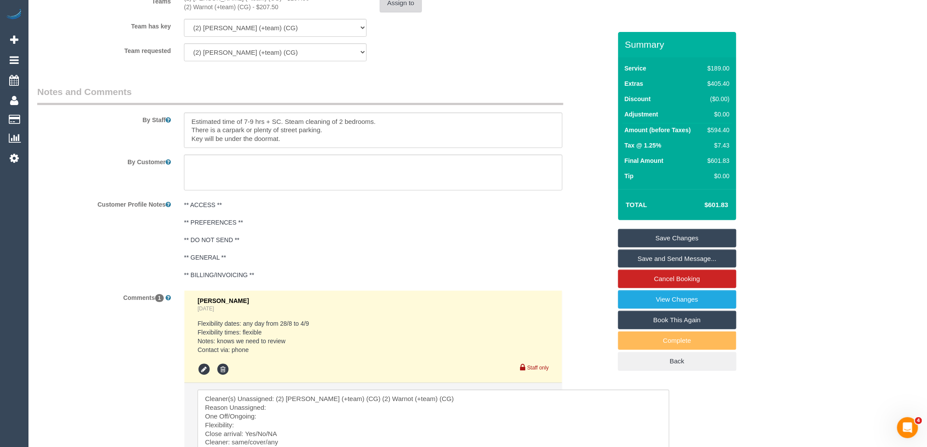
click at [402, 9] on button "Assign to" at bounding box center [401, 3] width 42 height 18
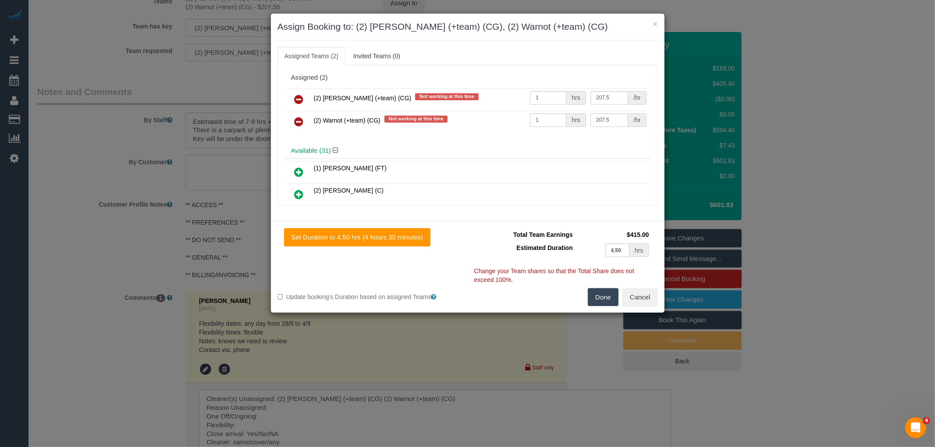
click at [302, 92] on link at bounding box center [299, 100] width 21 height 18
drag, startPoint x: 302, startPoint y: 92, endPoint x: 319, endPoint y: 103, distance: 20.3
click at [302, 114] on link at bounding box center [299, 123] width 21 height 18
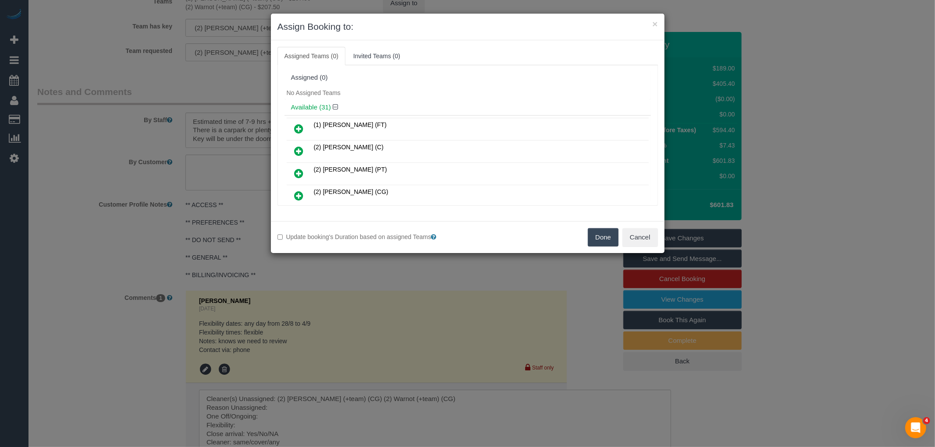
click at [597, 230] on button "Done" at bounding box center [603, 237] width 31 height 18
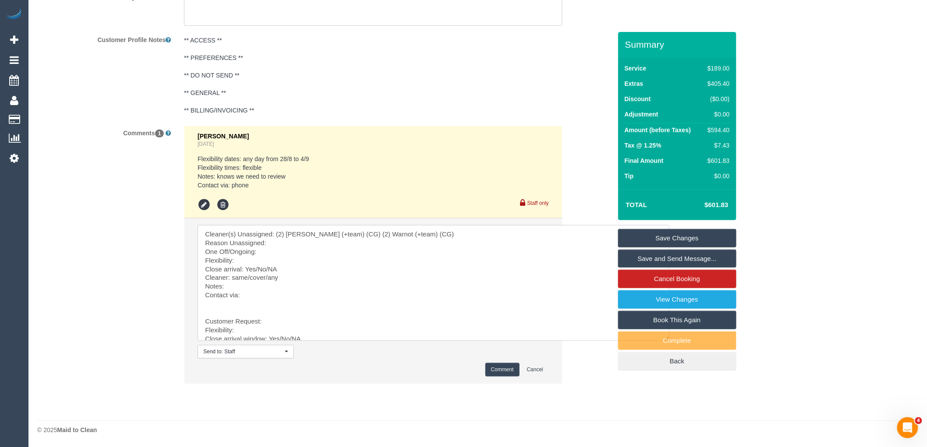
scroll to position [42, 0]
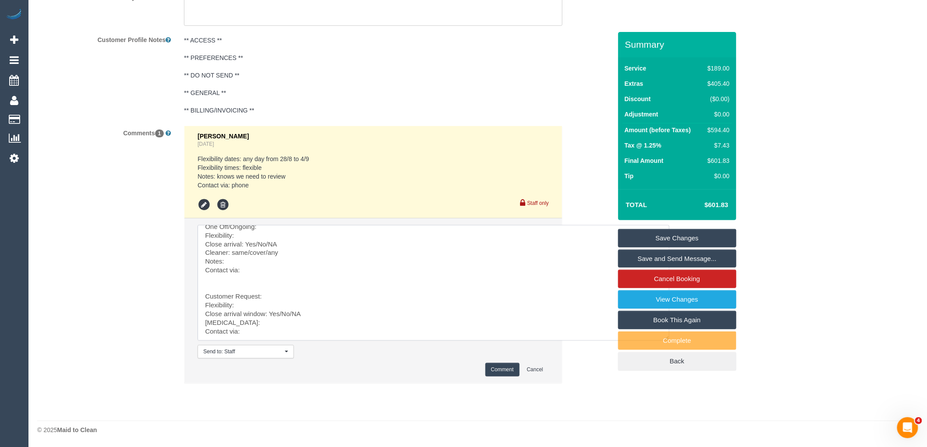
drag, startPoint x: 220, startPoint y: 302, endPoint x: 344, endPoint y: 404, distance: 160.1
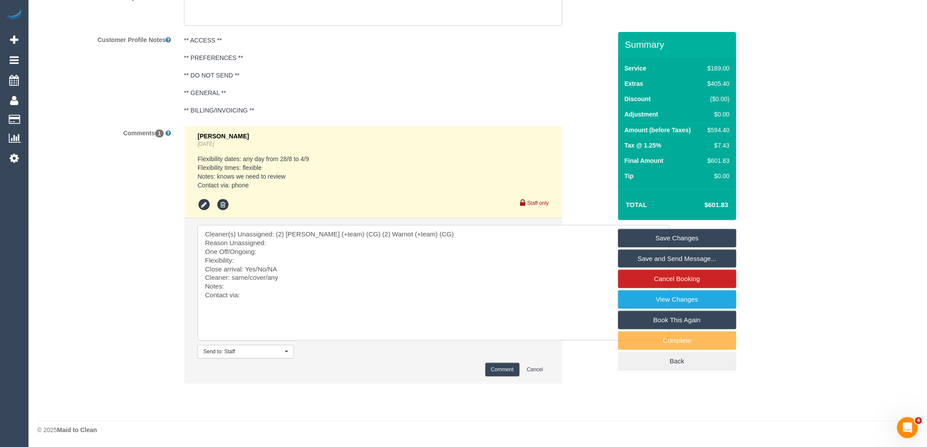
scroll to position [0, 0]
click at [286, 242] on textarea at bounding box center [434, 283] width 472 height 116
click at [285, 249] on textarea at bounding box center [434, 283] width 472 height 116
click at [251, 259] on textarea at bounding box center [434, 283] width 472 height 116
paste textarea "reschedule this booking to a date between 31 August and 4 September?"
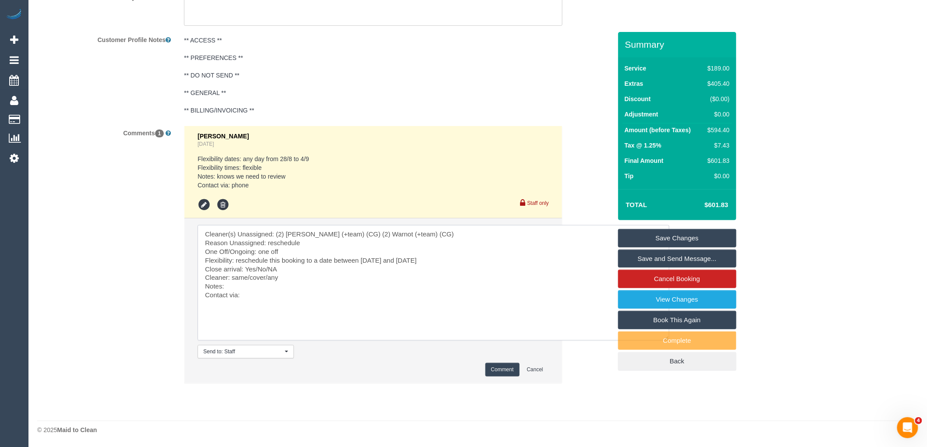
drag, startPoint x: 284, startPoint y: 269, endPoint x: 256, endPoint y: 268, distance: 27.6
click at [256, 268] on textarea at bounding box center [434, 283] width 472 height 116
drag, startPoint x: 267, startPoint y: 277, endPoint x: 231, endPoint y: 281, distance: 36.7
click at [231, 280] on textarea at bounding box center [434, 283] width 472 height 116
click at [253, 291] on textarea at bounding box center [434, 283] width 472 height 116
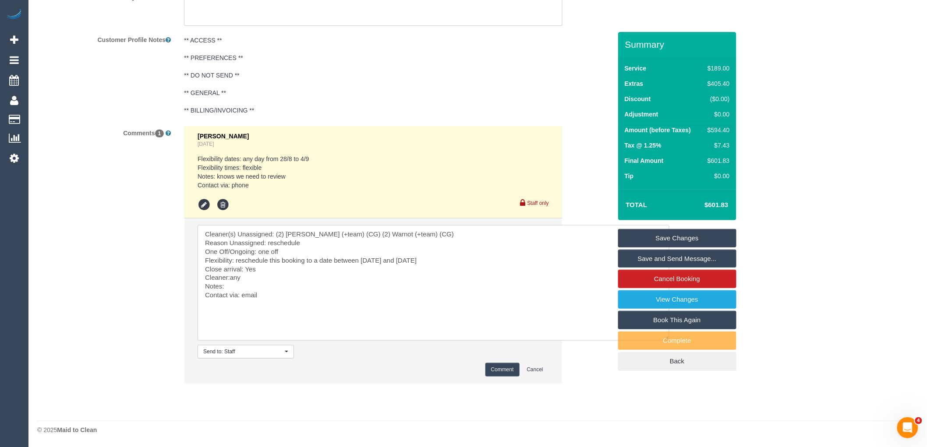
click at [322, 279] on textarea at bounding box center [434, 283] width 472 height 116
click at [319, 287] on textarea at bounding box center [434, 283] width 472 height 116
paste textarea "cnv_q8v8xsf"
type textarea "Cleaner(s) Unassigned: (2) Maria (+team) (CG) (2) Warnot (+team) (CG) Reason Un…"
click at [498, 370] on button "Comment" at bounding box center [503, 370] width 34 height 14
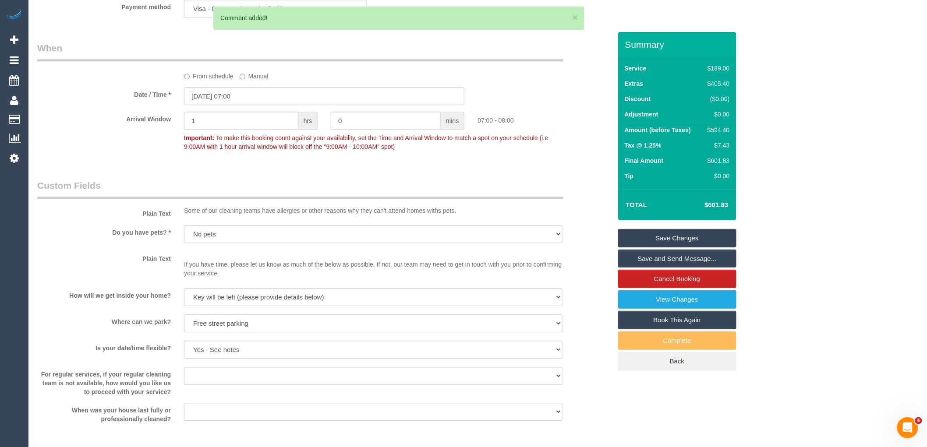
scroll to position [836, 0]
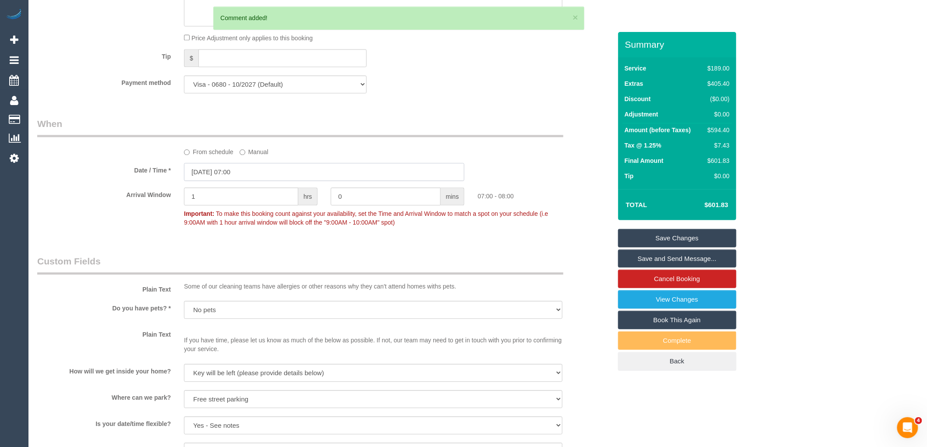
click at [257, 181] on input "28/08/2025 07:00" at bounding box center [324, 172] width 280 height 18
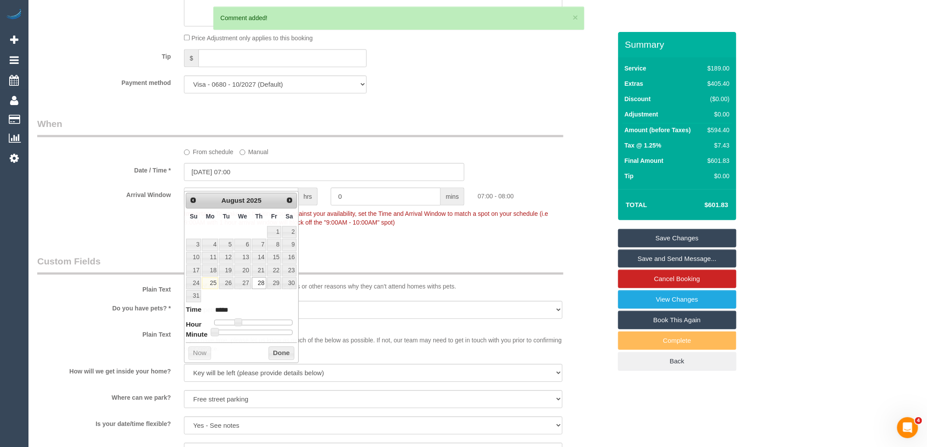
click at [219, 156] on label "From schedule" at bounding box center [209, 151] width 50 height 12
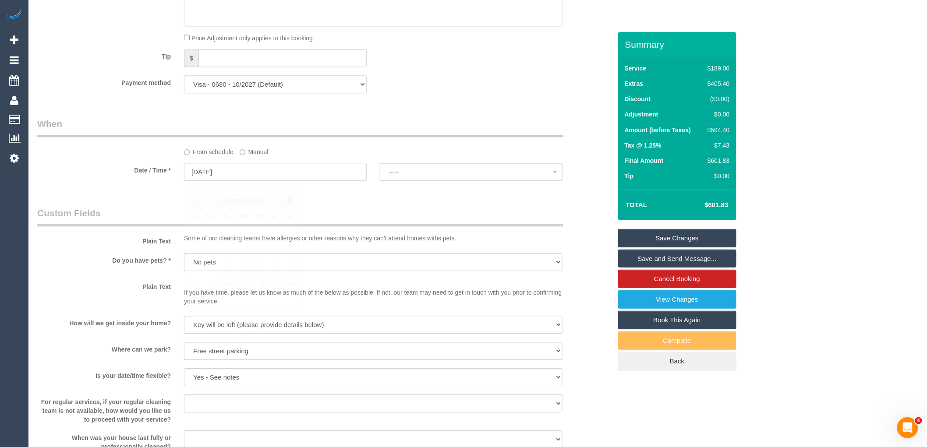
click at [266, 181] on input "28/08/2025" at bounding box center [275, 172] width 183 height 18
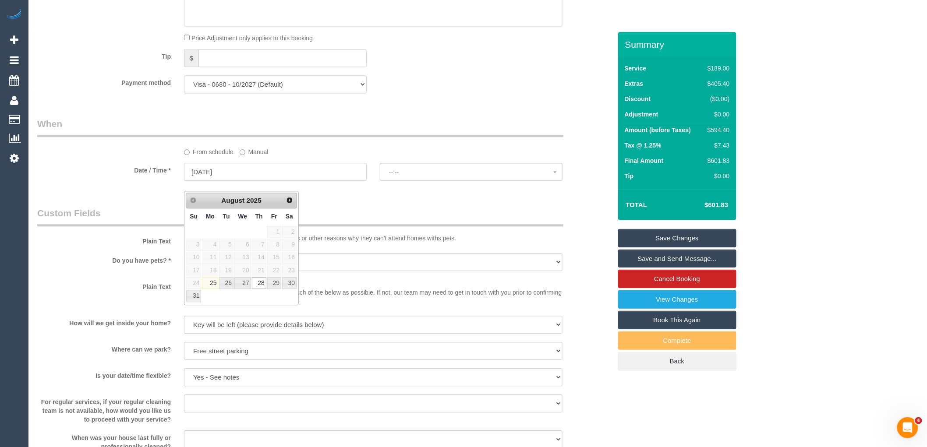
select select "spot14"
click at [294, 197] on link "Next" at bounding box center [290, 200] width 12 height 12
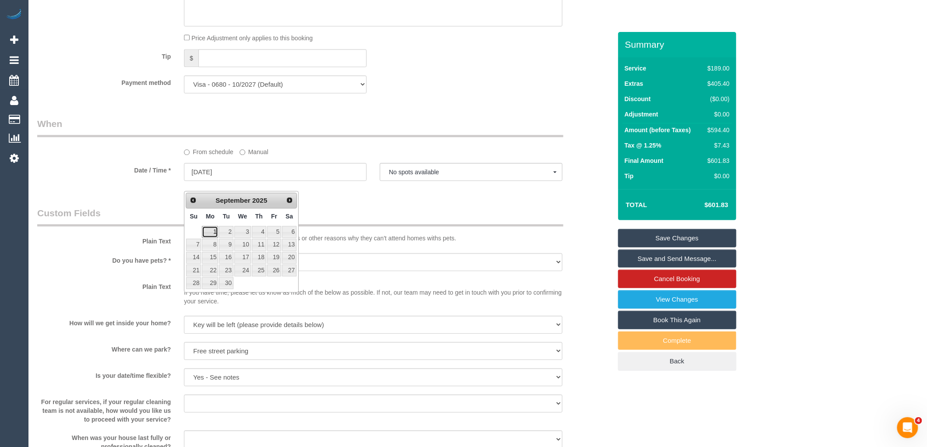
click at [212, 231] on link "1" at bounding box center [210, 232] width 16 height 12
type input "01/09/2025"
select select "spot22"
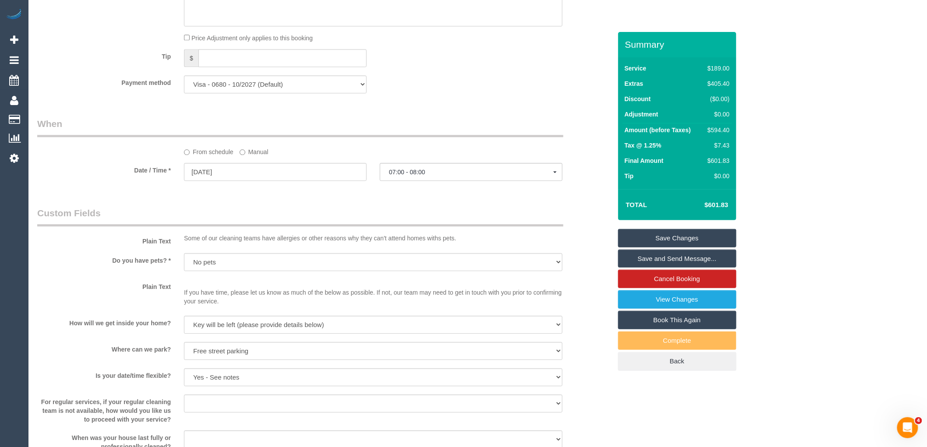
click at [699, 239] on link "Save Changes" at bounding box center [677, 238] width 118 height 18
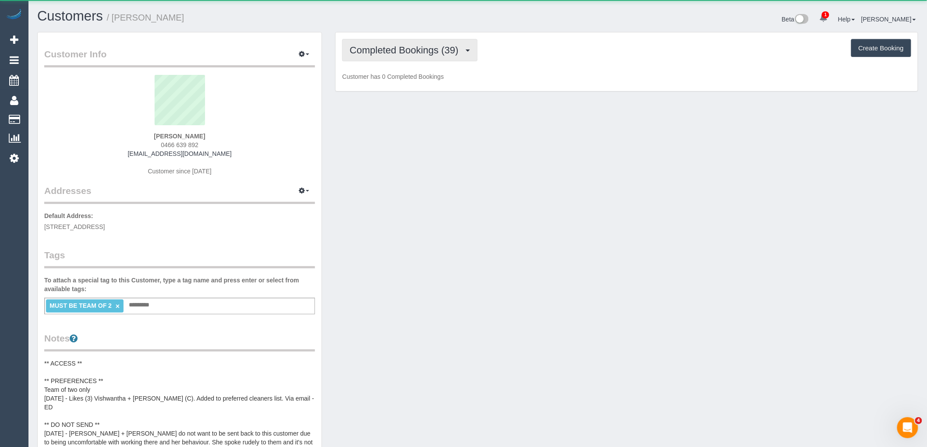
click at [440, 41] on button "Completed Bookings (39)" at bounding box center [409, 50] width 135 height 22
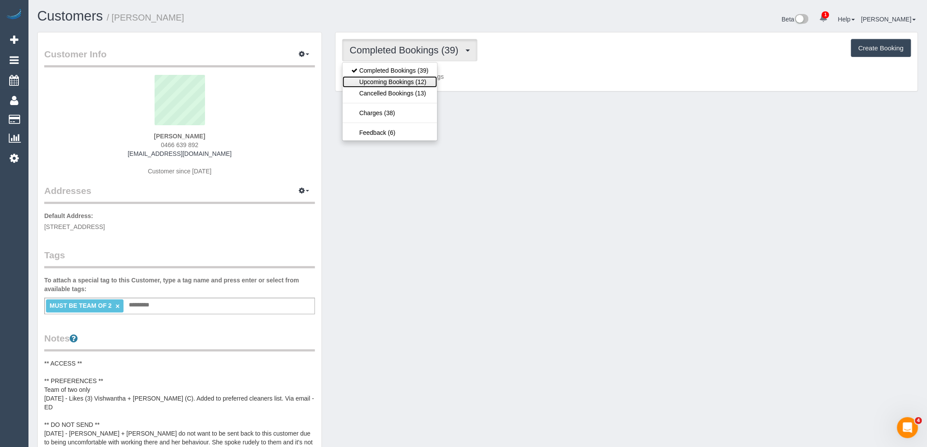
click at [416, 85] on link "Upcoming Bookings (12)" at bounding box center [390, 81] width 95 height 11
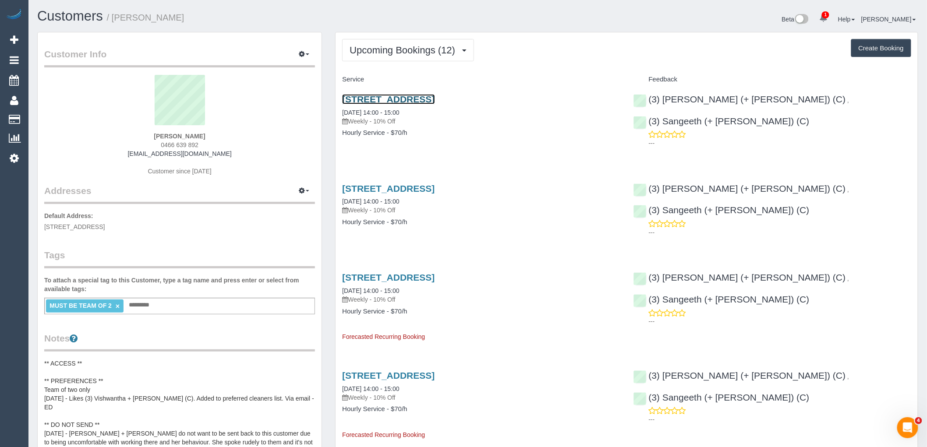
click at [423, 100] on link "[STREET_ADDRESS]" at bounding box center [388, 99] width 92 height 10
click at [589, 307] on div "[STREET_ADDRESS] [DATE] 14:00 - 15:00 Weekly - 10% Off Hourly Service - $70/h F…" at bounding box center [481, 303] width 291 height 76
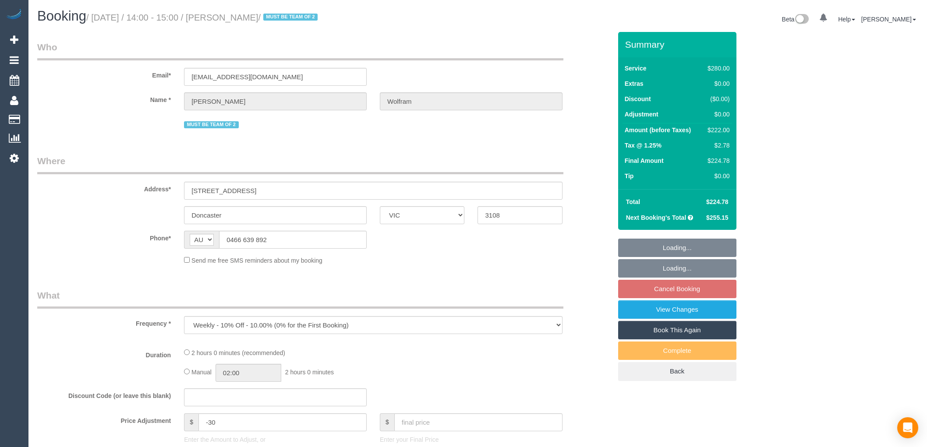
select select "VIC"
select select "2"
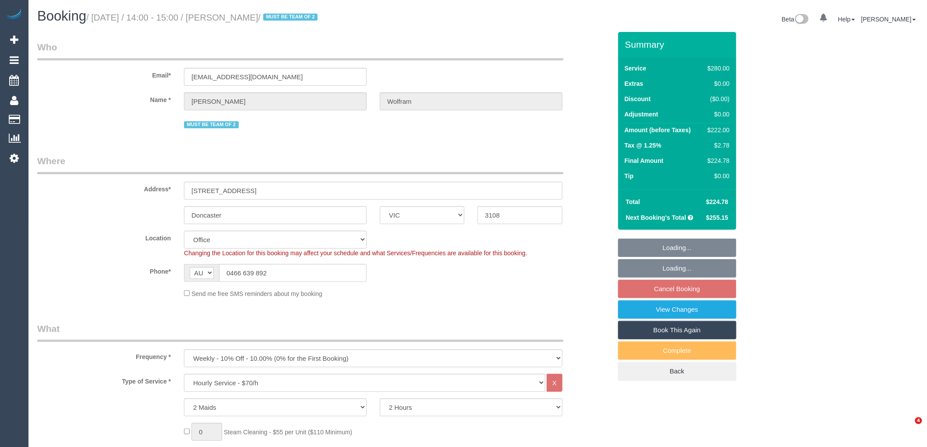
select select "string:stripe-pm_1QyhYY2GScqysDRVoCbMWQdV"
select select "object:789"
select select "number:27"
select select "number:14"
select select "number:18"
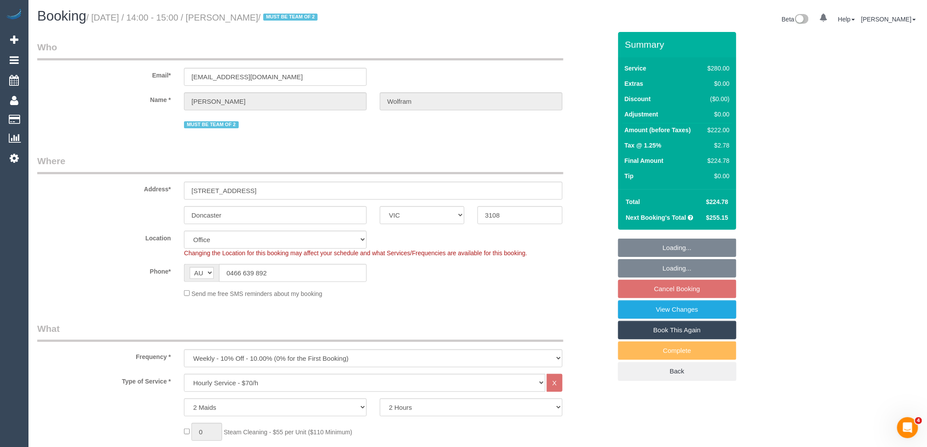
select select "number:22"
select select "number:35"
select select "number:12"
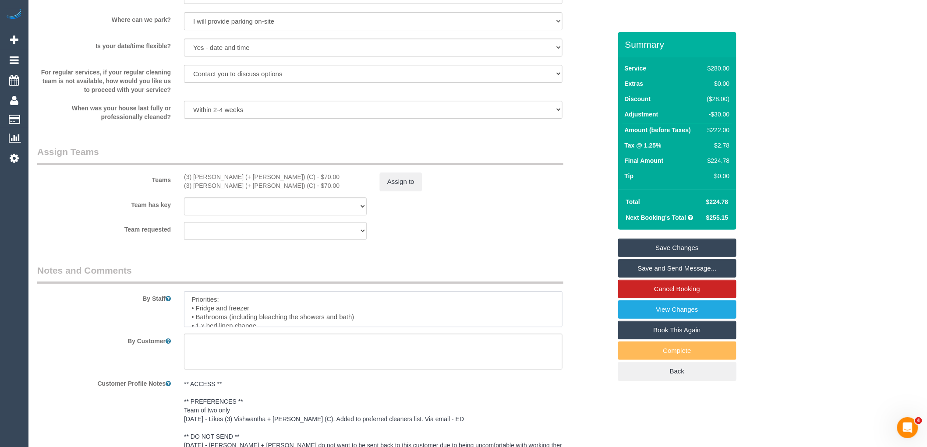
scroll to position [61, 0]
drag, startPoint x: 189, startPoint y: 301, endPoint x: 297, endPoint y: 356, distance: 121.1
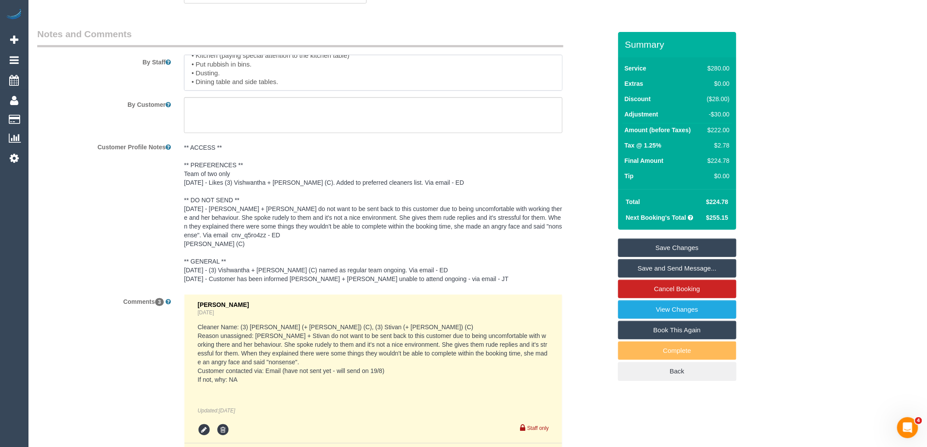
scroll to position [1315, 0]
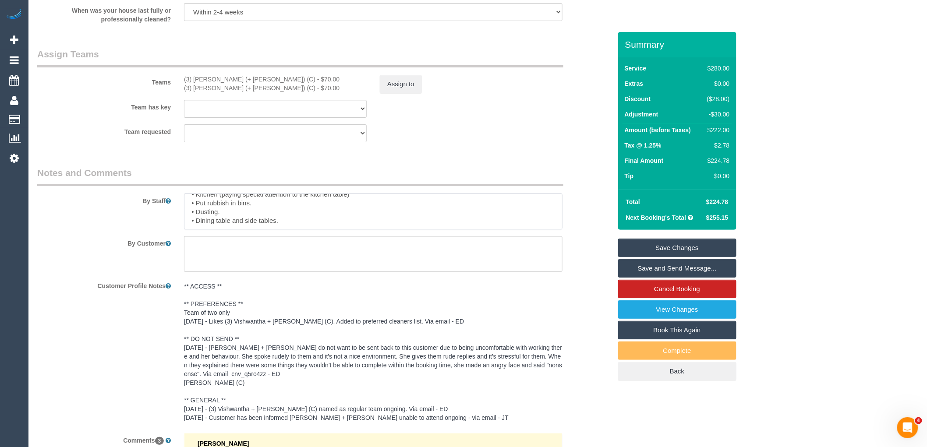
click at [268, 218] on textarea at bounding box center [373, 212] width 379 height 36
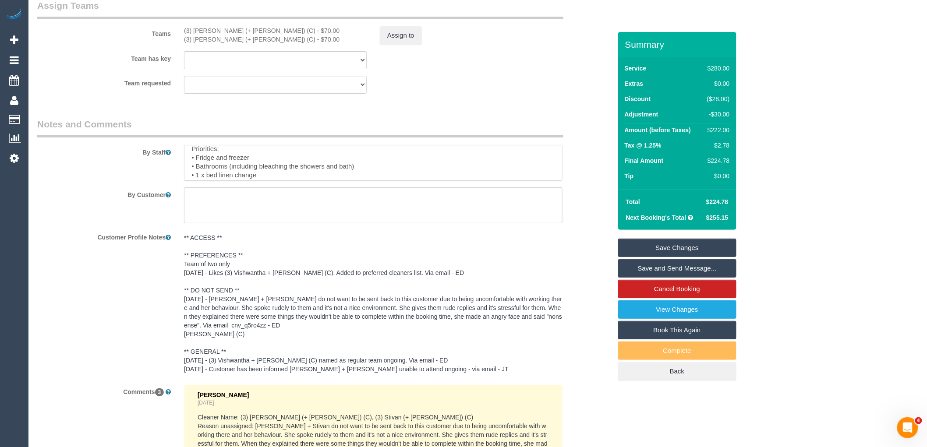
scroll to position [22, 0]
drag, startPoint x: 189, startPoint y: 165, endPoint x: 393, endPoint y: 230, distance: 214.0
click at [389, 230] on sui-booking-comments "By Staff By Customer Customer Profile Notes ** ACCESS ** ** PREFERENCES ** Team…" at bounding box center [324, 417] width 575 height 598
paste textarea "Kitchen - Including kitchen table • Fridge and freezer • Dining table and side …"
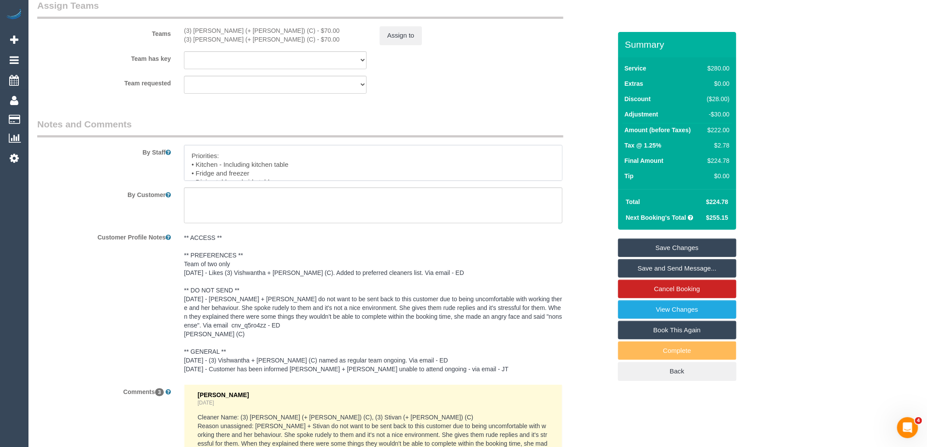
type textarea "Location: Opposite [PERSON_NAME] Hair & Beauty, in the townhouse complex. Last …"
click at [697, 247] on link "Save Changes" at bounding box center [677, 248] width 118 height 18
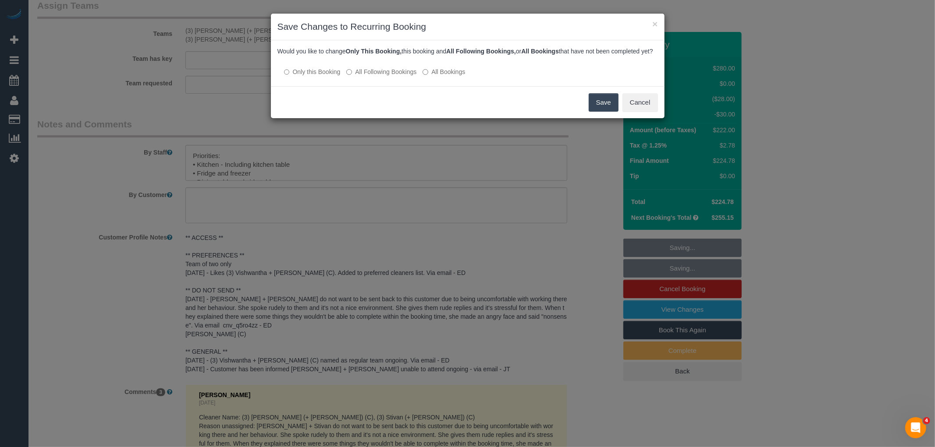
click at [389, 76] on label "All Following Bookings" at bounding box center [381, 71] width 70 height 9
click at [595, 104] on button "Save" at bounding box center [604, 102] width 30 height 18
